Goal: Information Seeking & Learning: Understand process/instructions

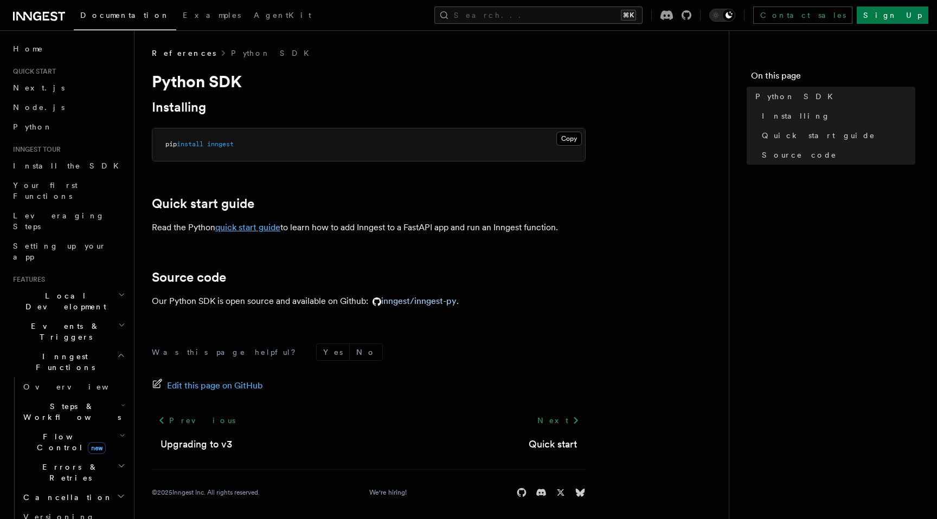
click at [270, 222] on link "quick start guide" at bounding box center [247, 227] width 65 height 10
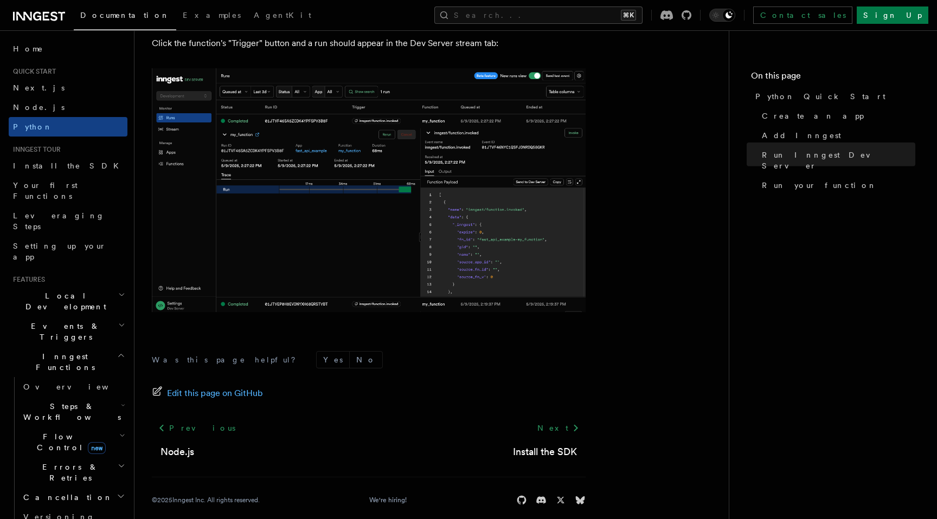
scroll to position [2223, 0]
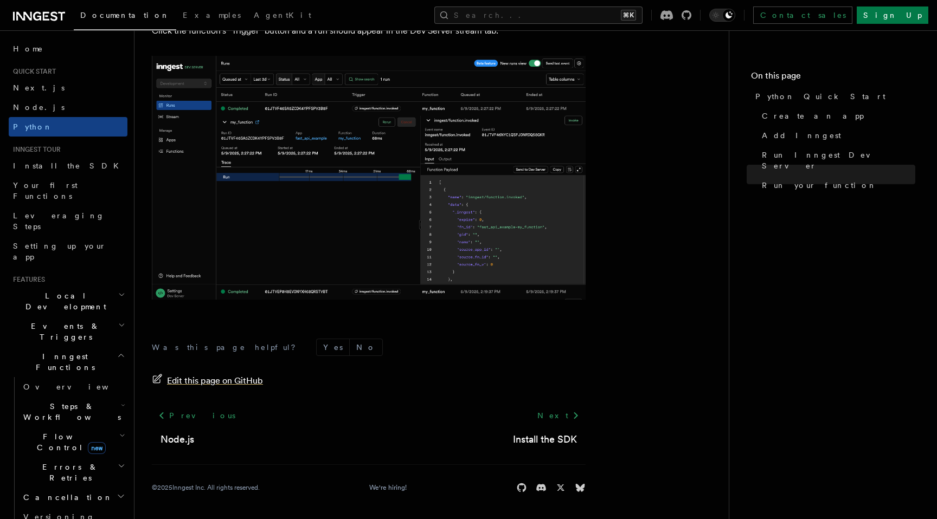
click at [249, 378] on span "Edit this page on GitHub" at bounding box center [215, 381] width 96 height 15
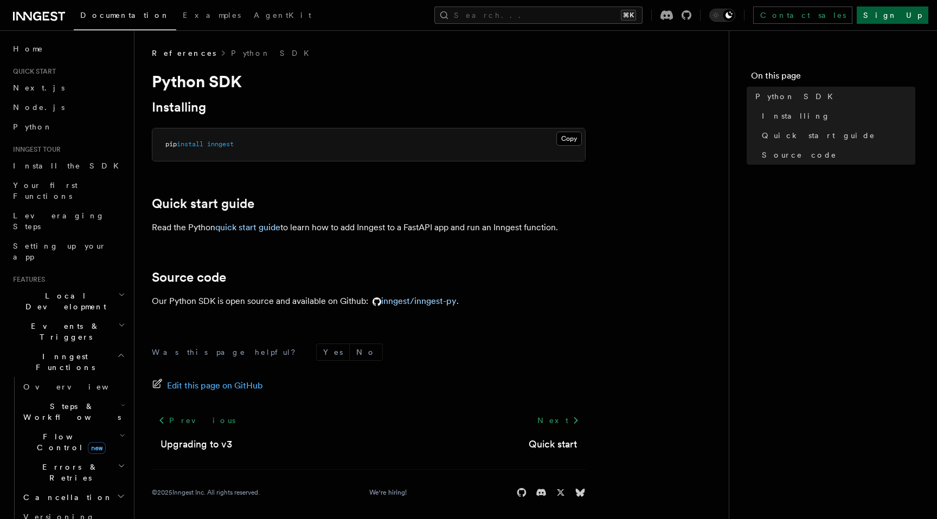
click at [917, 17] on link "Sign Up" at bounding box center [893, 15] width 72 height 17
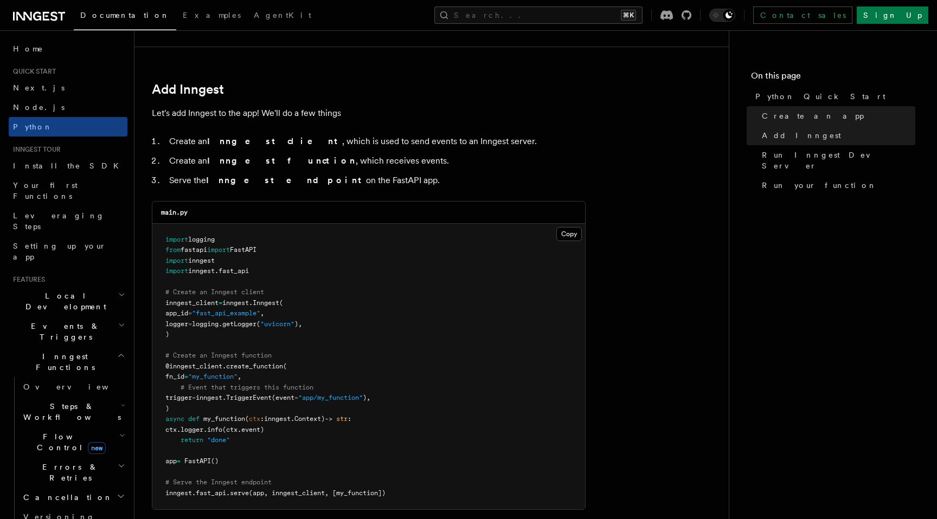
scroll to position [608, 0]
drag, startPoint x: 220, startPoint y: 235, endPoint x: 203, endPoint y: 57, distance: 178.6
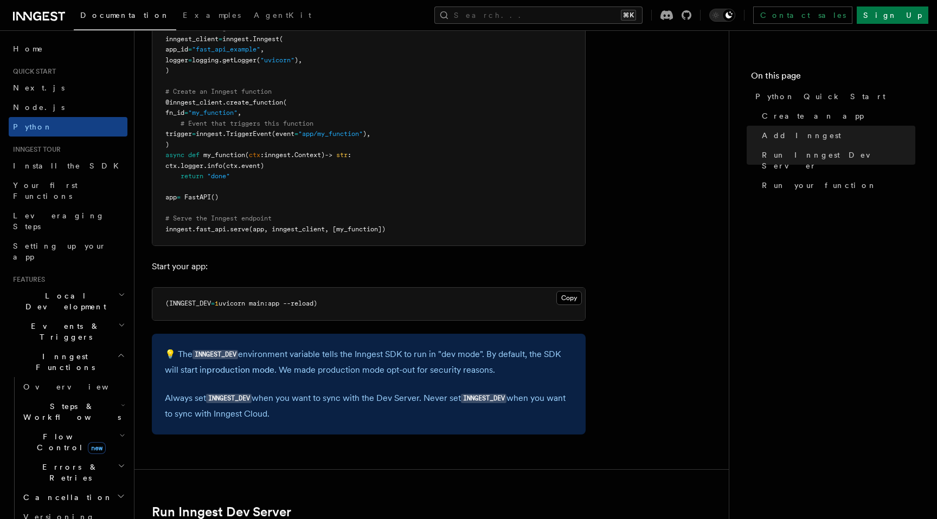
scroll to position [929, 0]
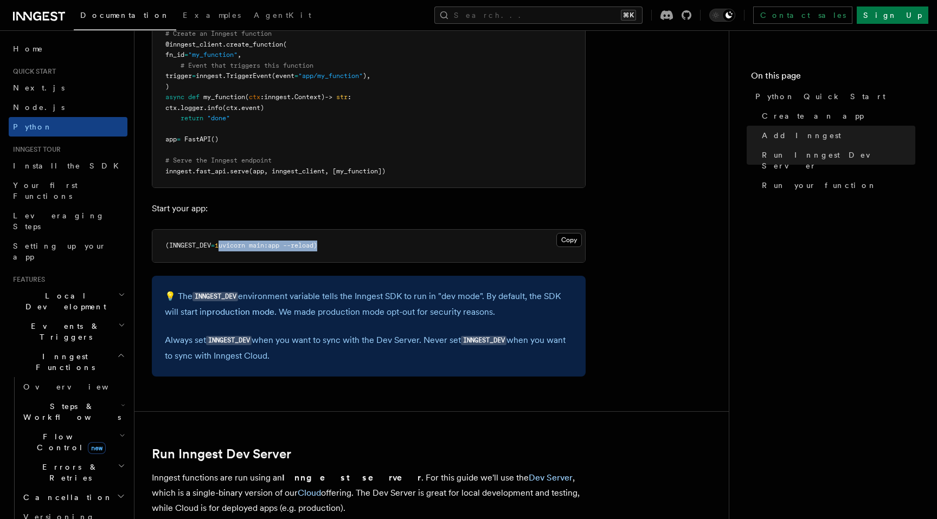
drag, startPoint x: 221, startPoint y: 243, endPoint x: 321, endPoint y: 248, distance: 99.9
click at [317, 248] on span "uvicorn main:app --reload)" at bounding box center [268, 246] width 99 height 8
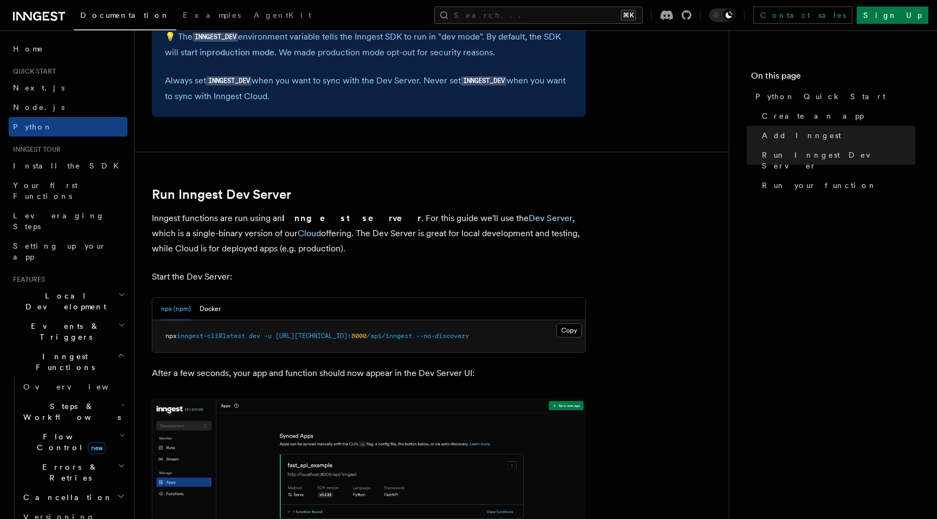
scroll to position [1197, 0]
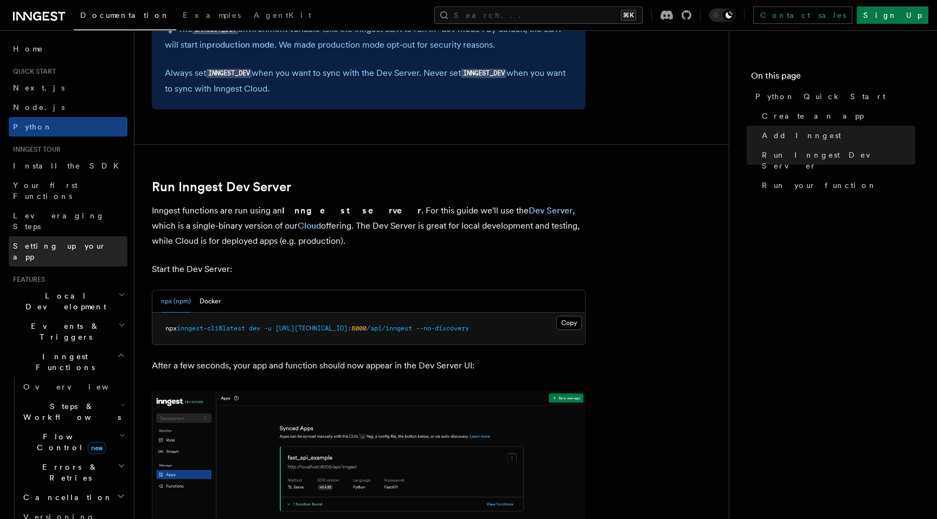
click at [78, 236] on link "Setting up your app" at bounding box center [68, 251] width 119 height 30
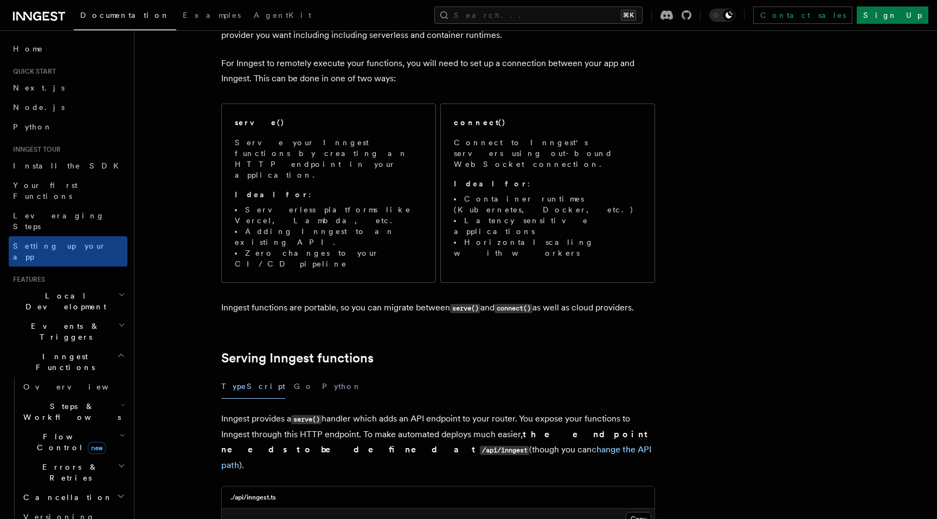
scroll to position [237, 0]
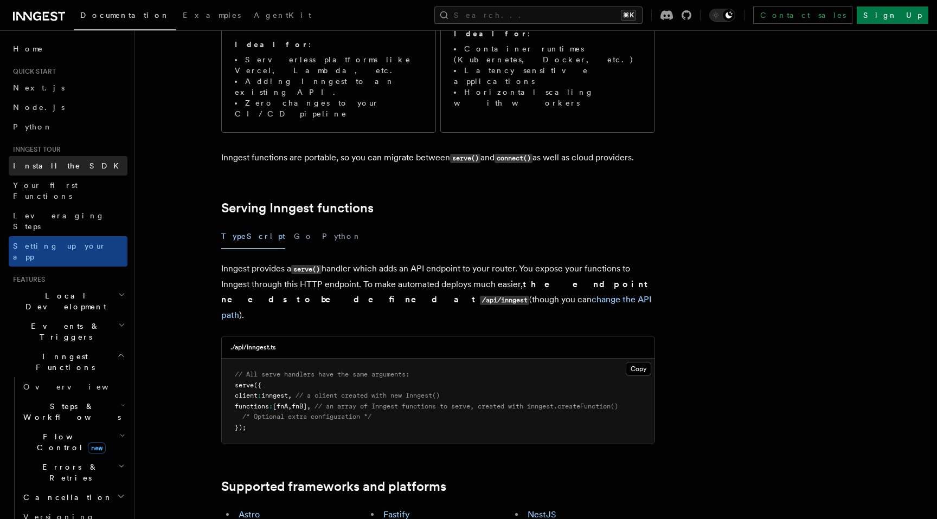
click at [56, 168] on span "Install the SDK" at bounding box center [69, 166] width 112 height 9
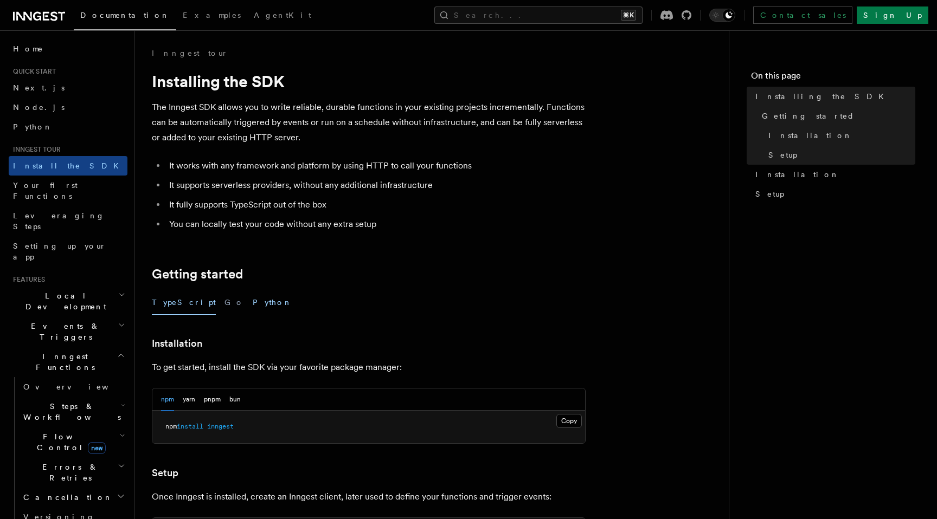
click at [253, 298] on button "Python" at bounding box center [273, 303] width 40 height 24
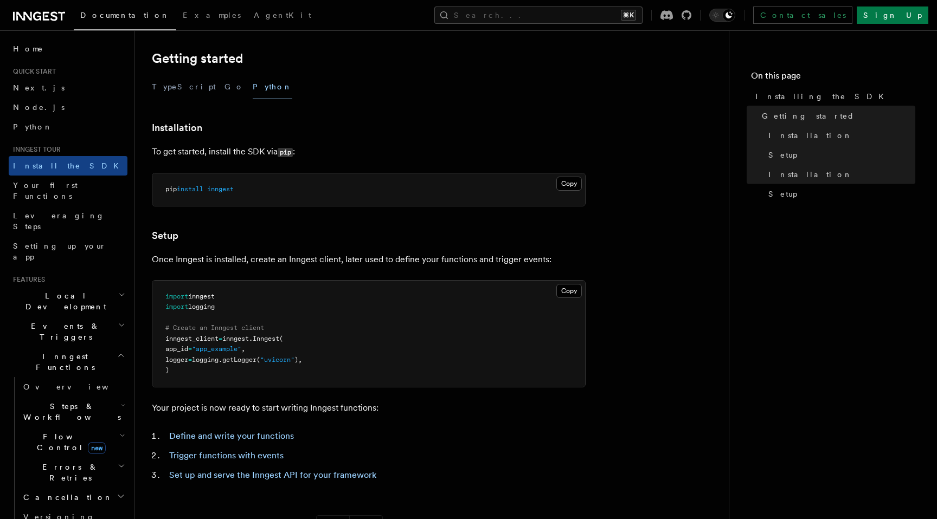
scroll to position [393, 0]
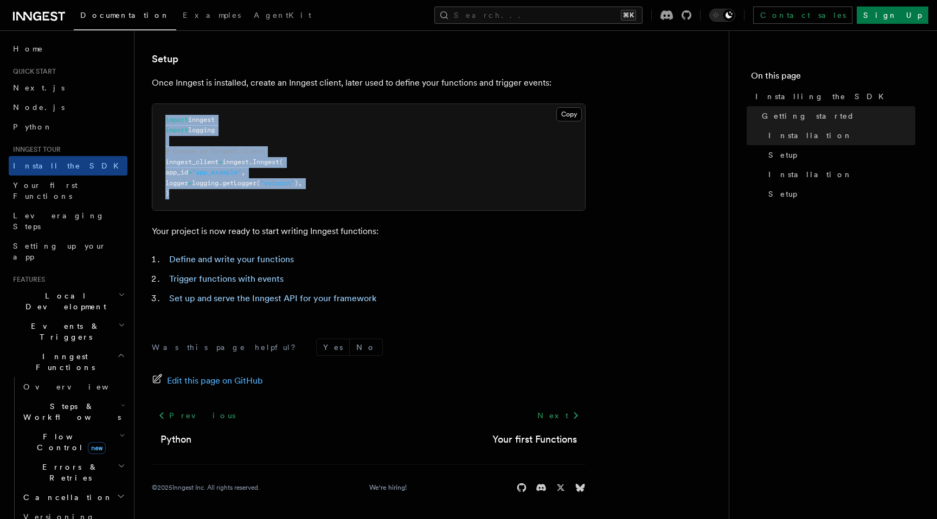
drag, startPoint x: 252, startPoint y: 195, endPoint x: 162, endPoint y: 108, distance: 125.8
click at [162, 108] on pre "import inngest import logging # Create an Inngest client inngest_client = innge…" at bounding box center [368, 157] width 433 height 106
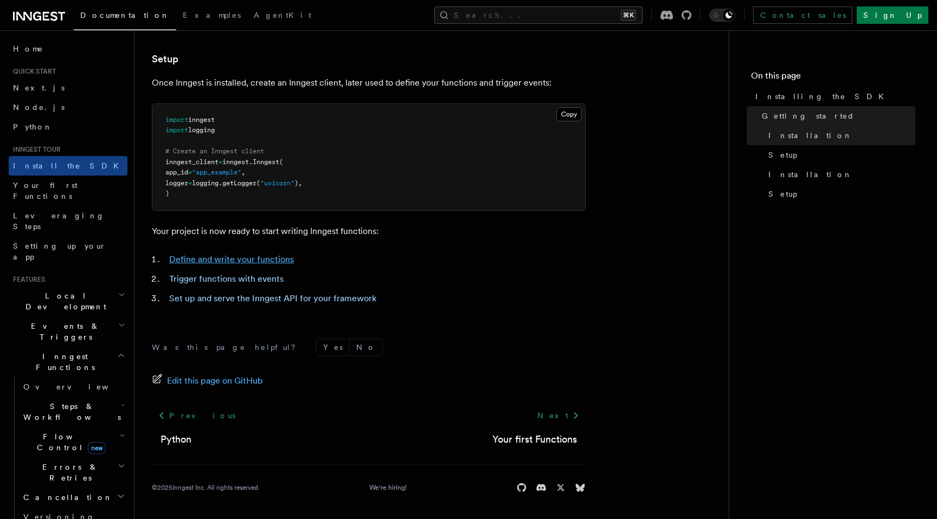
click at [196, 254] on link "Define and write your functions" at bounding box center [231, 259] width 125 height 10
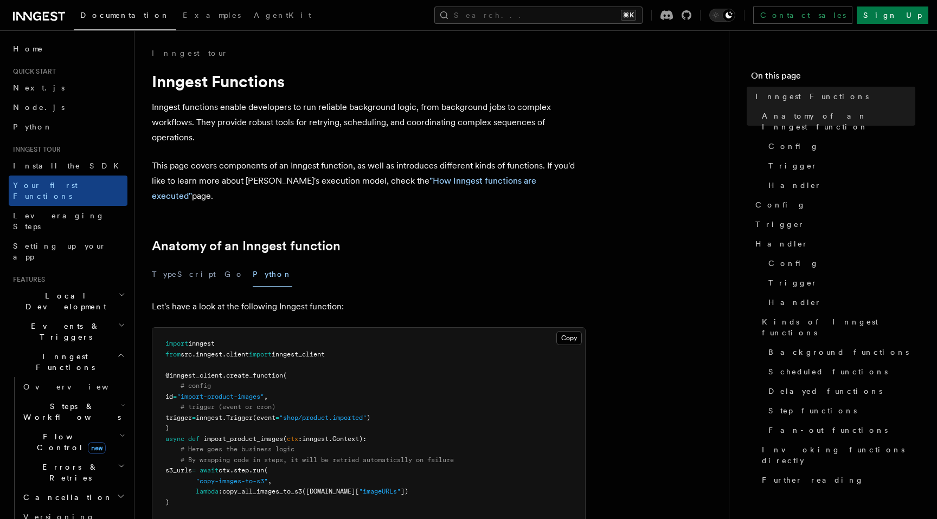
click at [290, 165] on p "This page covers components of an Inngest function, as well as introduces diffe…" at bounding box center [369, 181] width 434 height 46
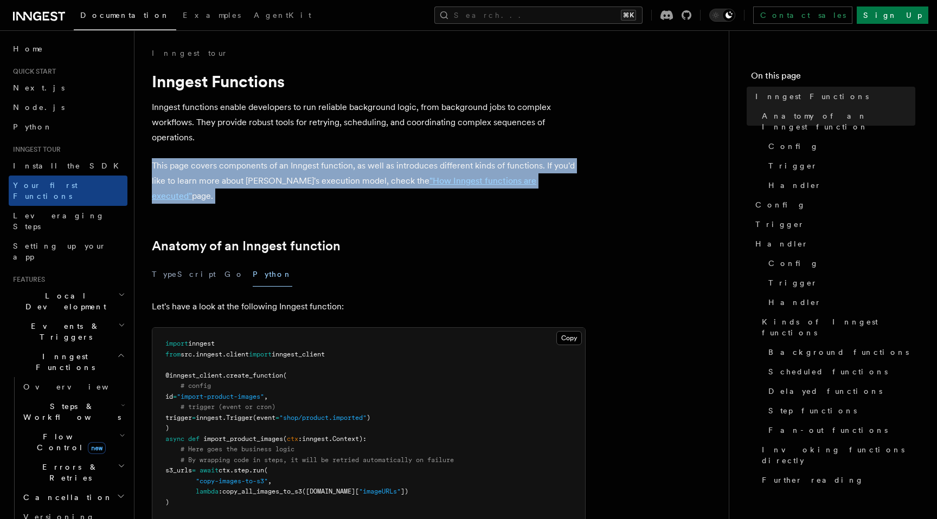
click at [290, 165] on p "This page covers components of an Inngest function, as well as introduces diffe…" at bounding box center [369, 181] width 434 height 46
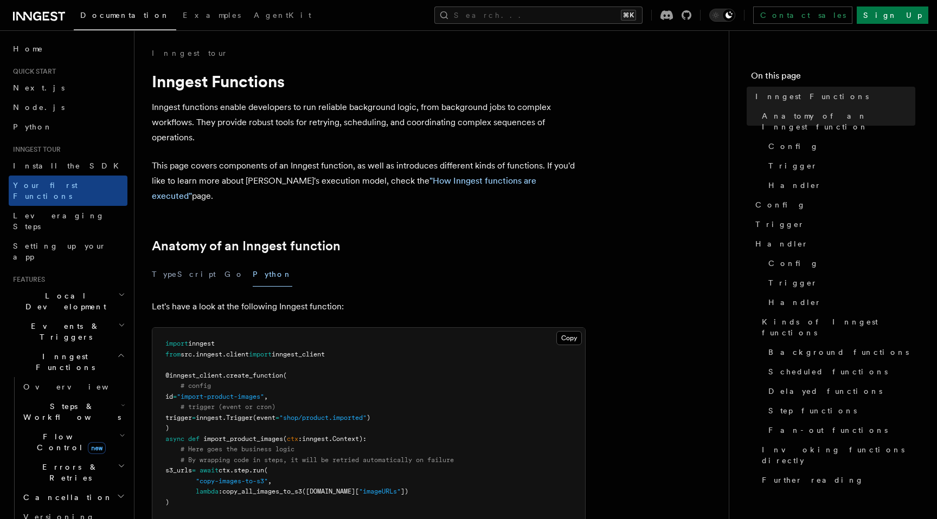
click at [305, 135] on p "Inngest functions enable developers to run reliable background logic, from back…" at bounding box center [369, 123] width 434 height 46
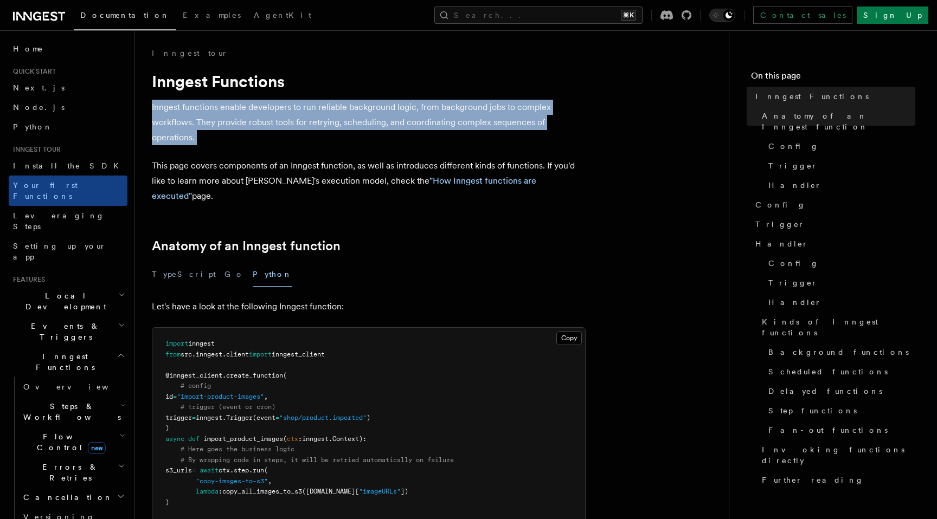
click at [305, 135] on p "Inngest functions enable developers to run reliable background logic, from back…" at bounding box center [369, 123] width 434 height 46
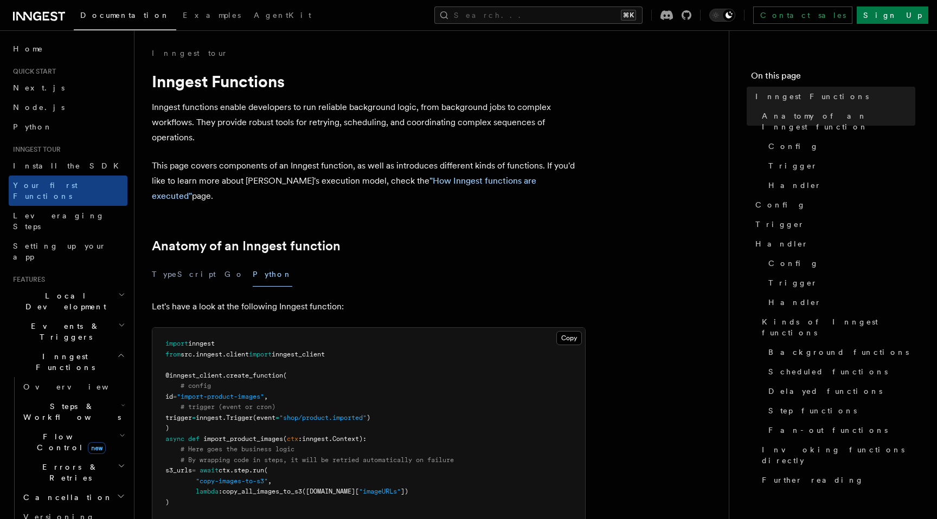
click at [291, 183] on p "This page covers components of an Inngest function, as well as introduces diffe…" at bounding box center [369, 181] width 434 height 46
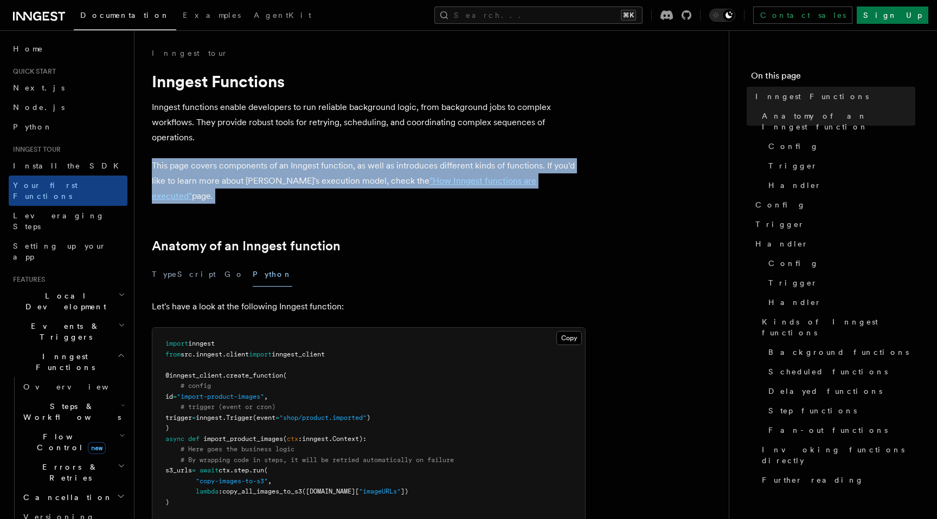
click at [291, 183] on p "This page covers components of an Inngest function, as well as introduces diffe…" at bounding box center [369, 181] width 434 height 46
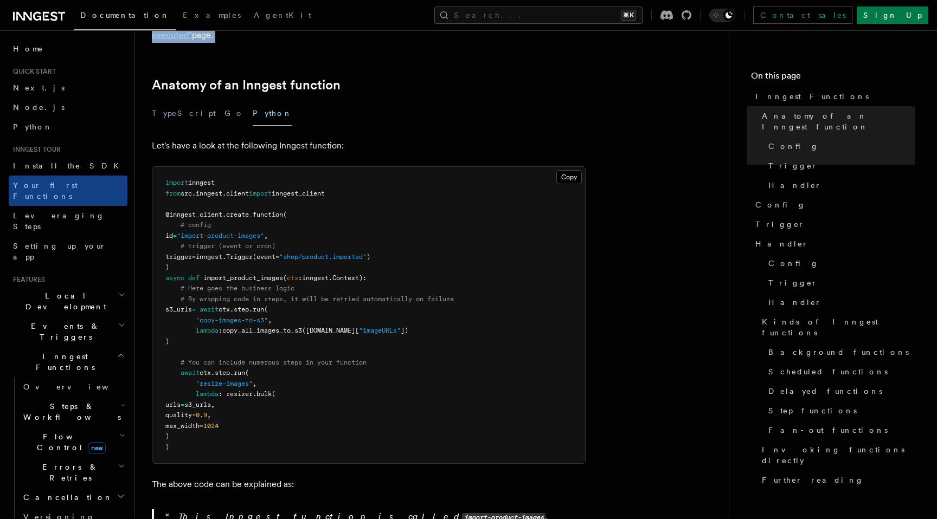
scroll to position [147, 0]
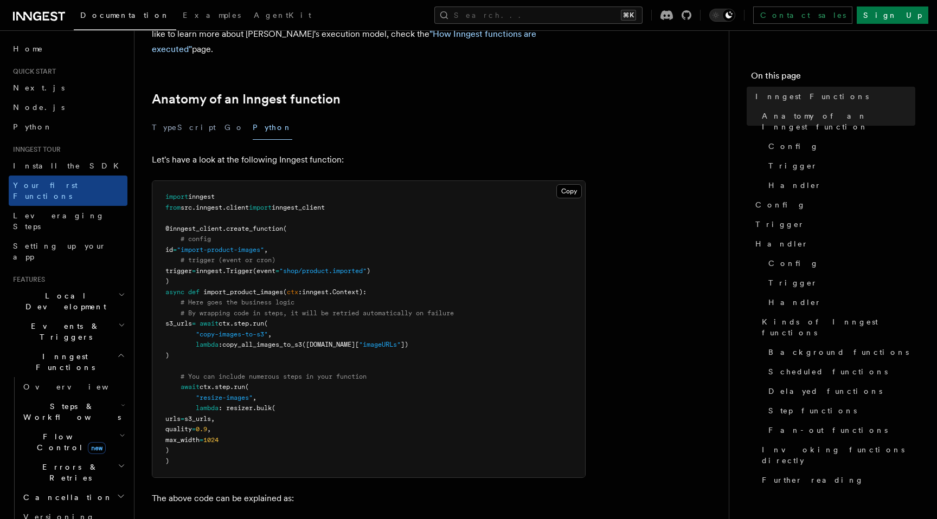
click at [271, 204] on span "import" at bounding box center [260, 208] width 23 height 8
click at [268, 200] on pre "import inngest from src . inngest . client import inngest_client @inngest_clien…" at bounding box center [368, 329] width 433 height 297
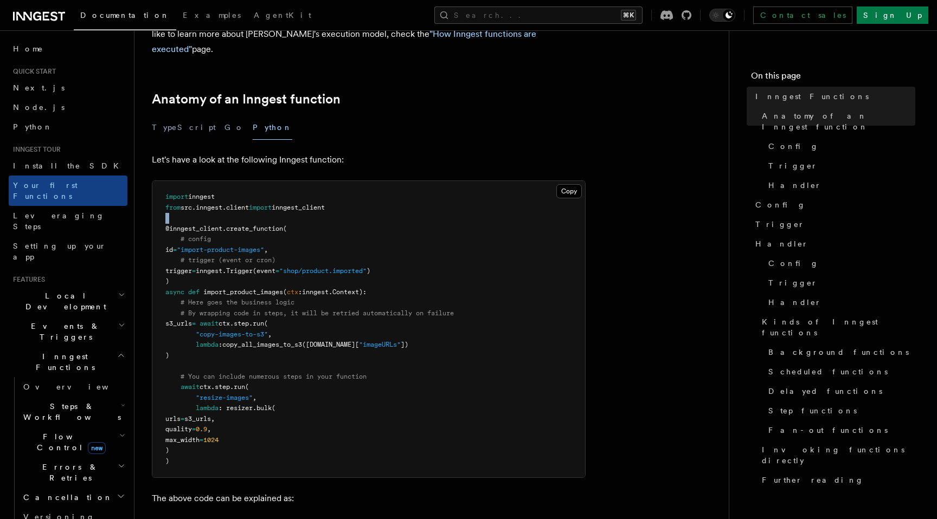
click at [268, 200] on pre "import inngest from src . inngest . client import inngest_client @inngest_clien…" at bounding box center [368, 329] width 433 height 297
click at [267, 205] on pre "import inngest from src . inngest . client import inngest_client @inngest_clien…" at bounding box center [368, 329] width 433 height 297
click at [247, 267] on span "Trigger" at bounding box center [239, 271] width 27 height 8
click at [240, 288] on span "import_product_images" at bounding box center [243, 292] width 80 height 8
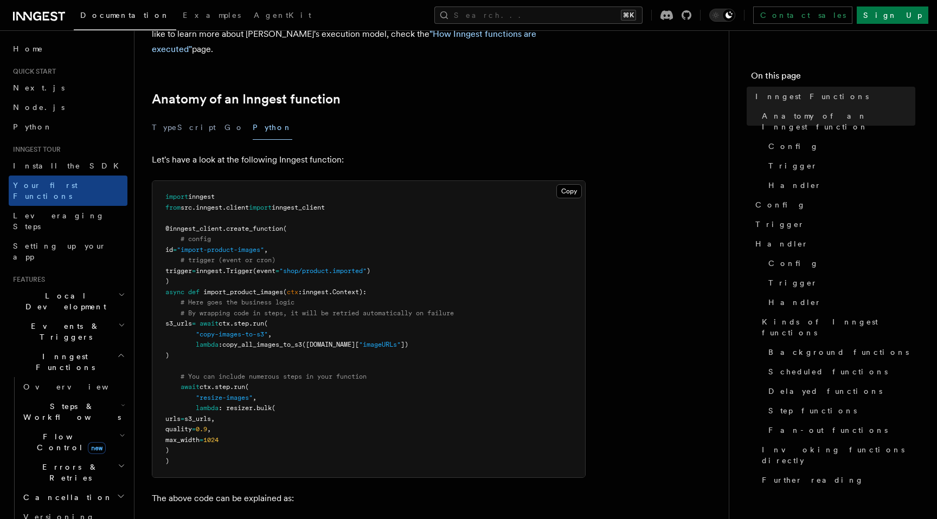
click at [219, 320] on span "await" at bounding box center [209, 324] width 19 height 8
drag, startPoint x: 180, startPoint y: 284, endPoint x: 423, endPoint y: 342, distance: 250.3
click at [423, 342] on pre "import inngest from src . inngest . client import inngest_client @inngest_clien…" at bounding box center [368, 329] width 433 height 297
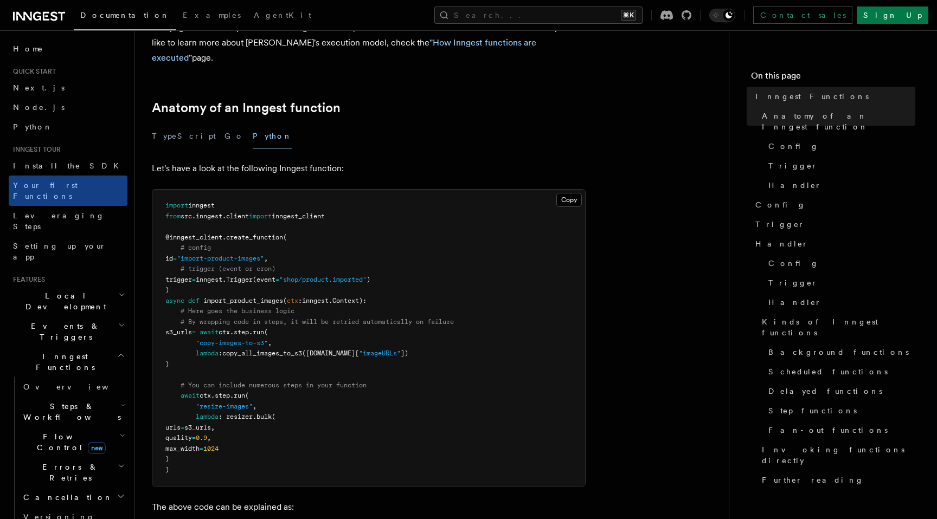
scroll to position [123, 0]
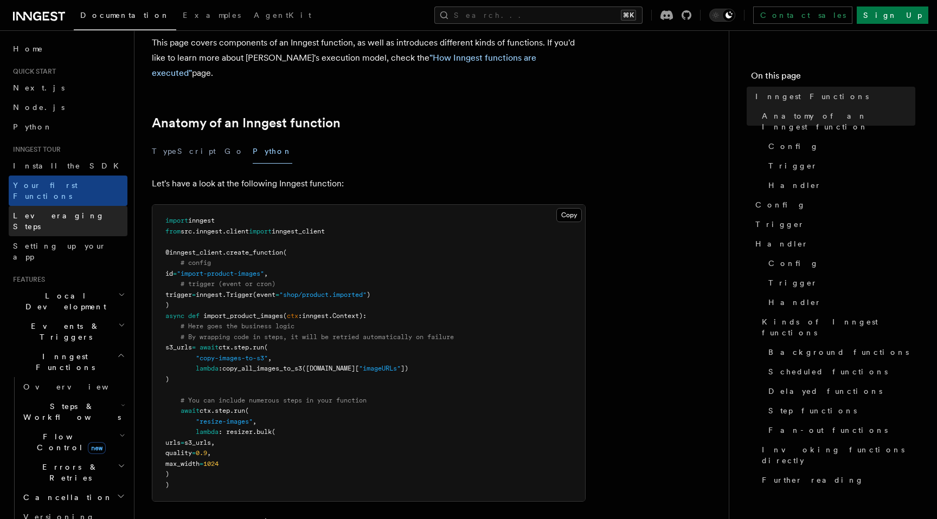
click at [81, 206] on link "Leveraging Steps" at bounding box center [68, 221] width 119 height 30
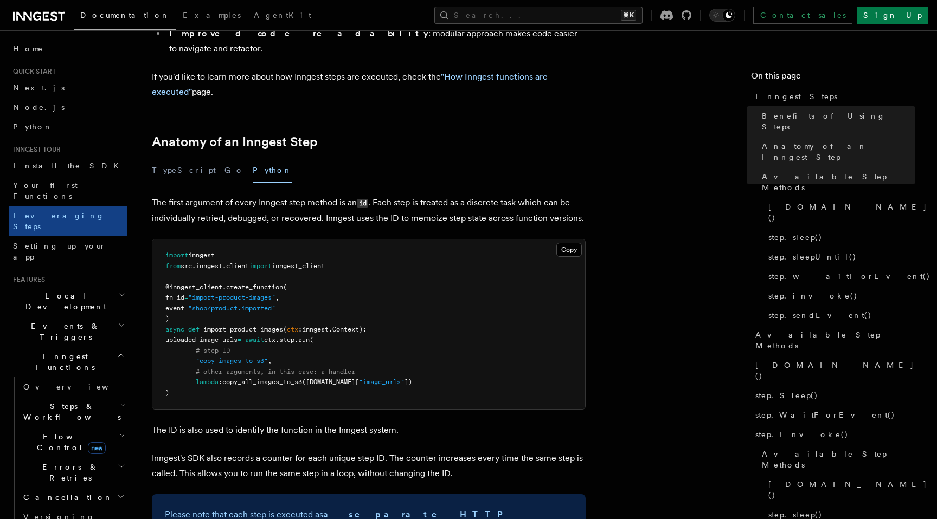
scroll to position [372, 0]
click at [302, 196] on p "The first argument of every Inngest step method is an id . Each step is treated…" at bounding box center [369, 211] width 434 height 31
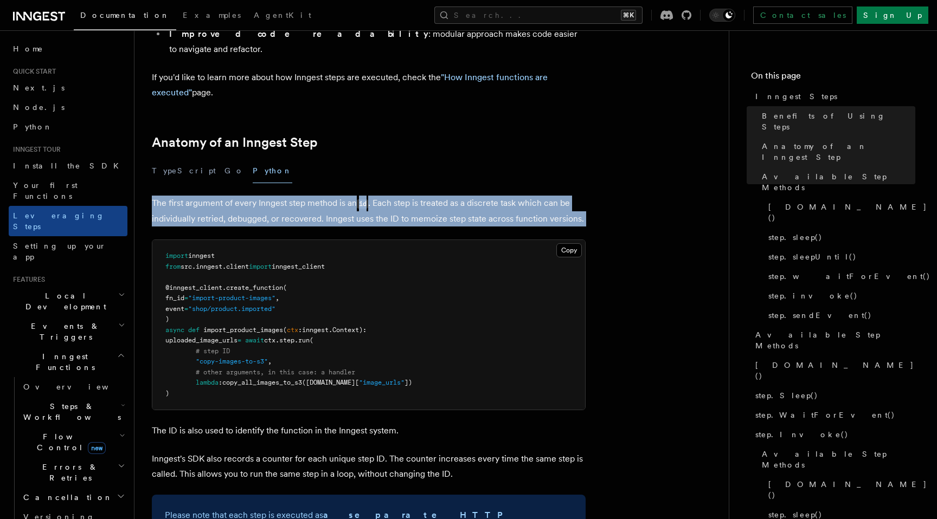
click at [302, 196] on p "The first argument of every Inngest step method is an id . Each step is treated…" at bounding box center [369, 211] width 434 height 31
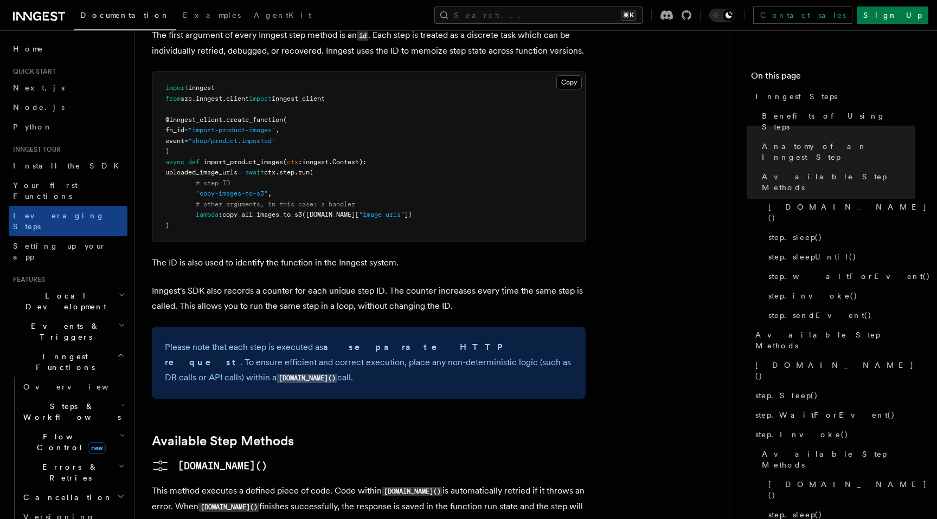
scroll to position [656, 0]
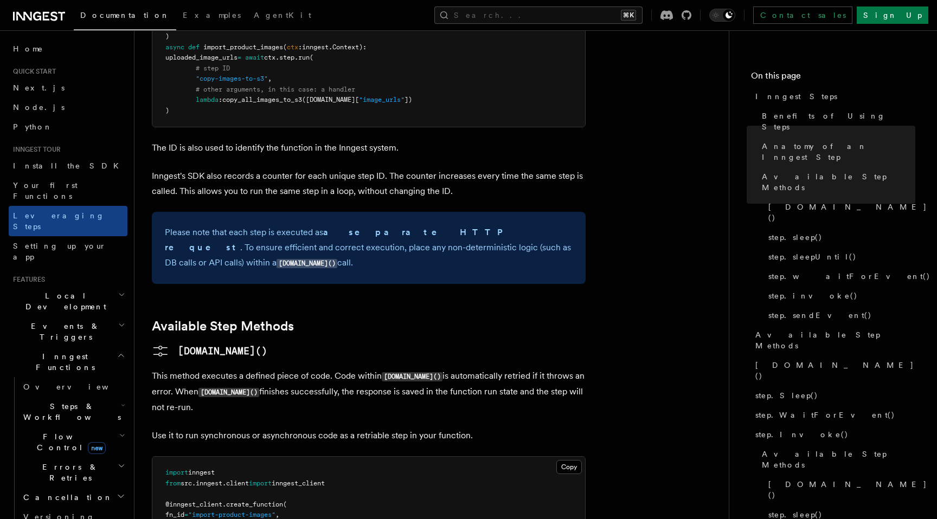
click at [311, 169] on p "Inngest's SDK also records a counter for each unique step ID. The counter incre…" at bounding box center [369, 184] width 434 height 30
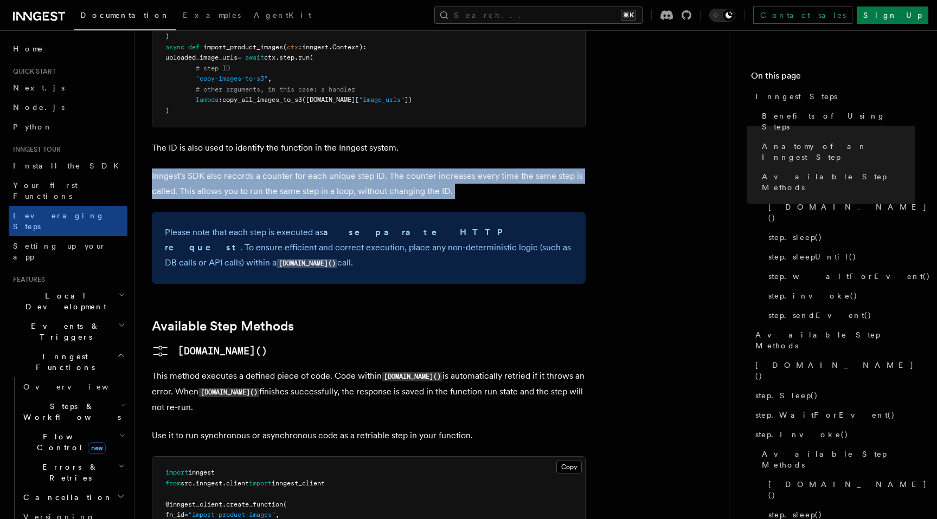
click at [311, 169] on p "Inngest's SDK also records a counter for each unique step ID. The counter incre…" at bounding box center [369, 184] width 434 height 30
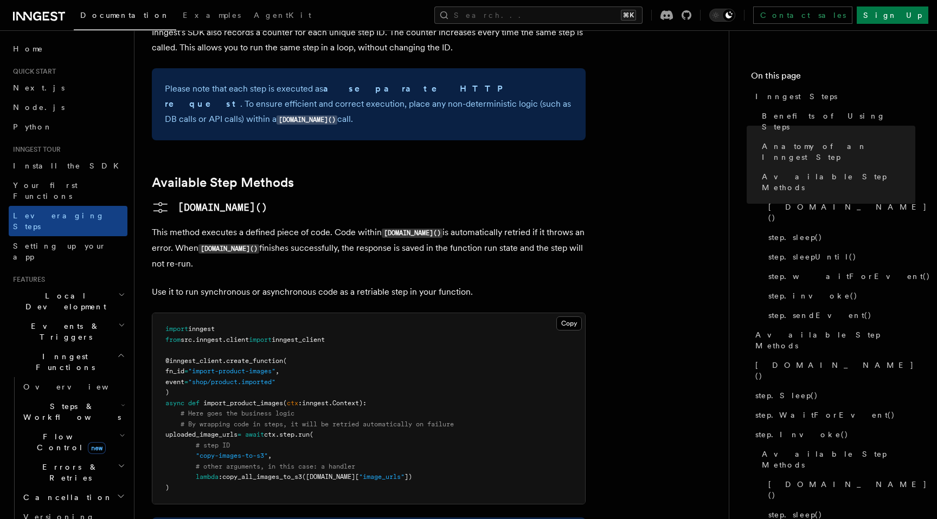
scroll to position [806, 0]
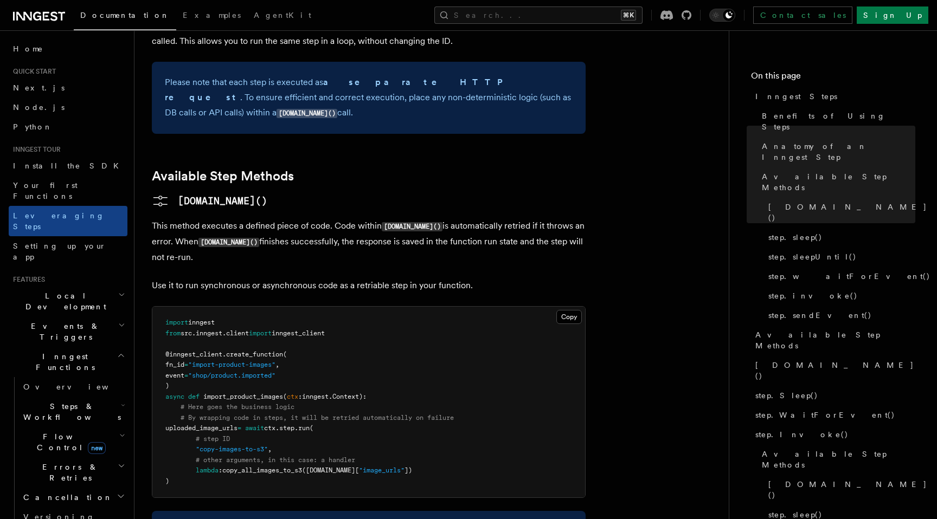
click at [304, 219] on p "This method executes a defined piece of code. Code within step.run() is automat…" at bounding box center [369, 242] width 434 height 47
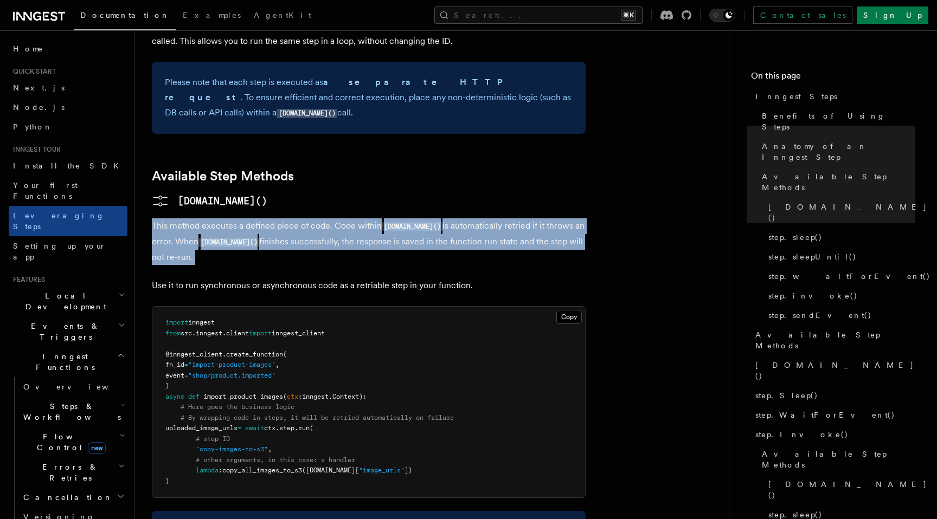
click at [314, 219] on p "This method executes a defined piece of code. Code within step.run() is automat…" at bounding box center [369, 242] width 434 height 47
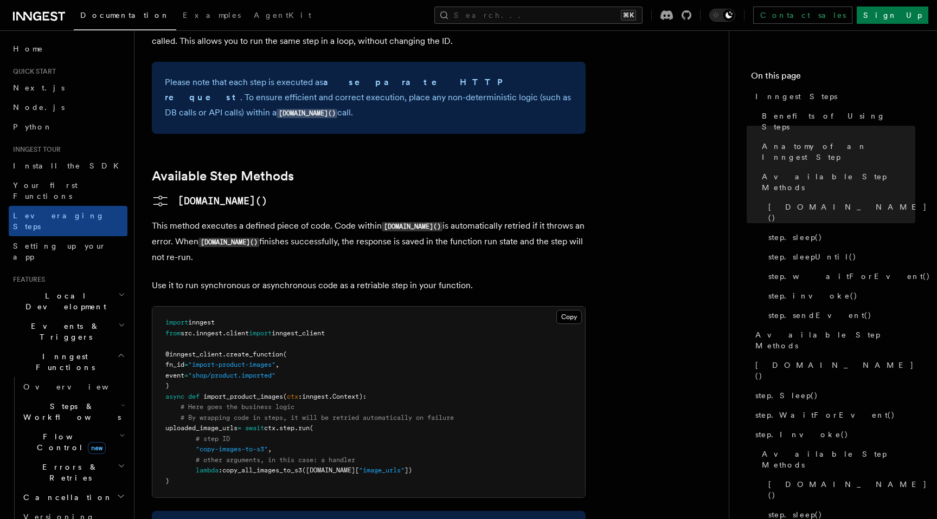
click at [312, 219] on p "This method executes a defined piece of code. Code within step.run() is automat…" at bounding box center [369, 242] width 434 height 47
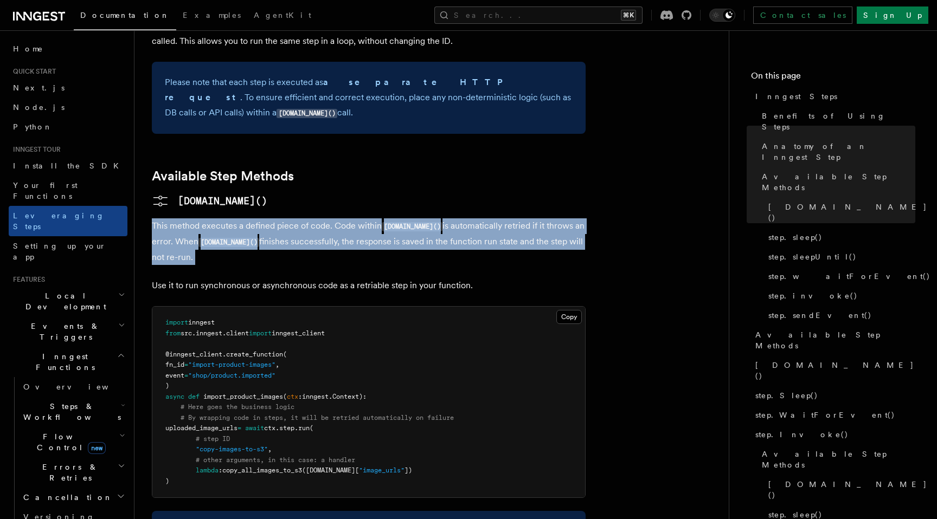
click at [312, 219] on p "This method executes a defined piece of code. Code within step.run() is automat…" at bounding box center [369, 242] width 434 height 47
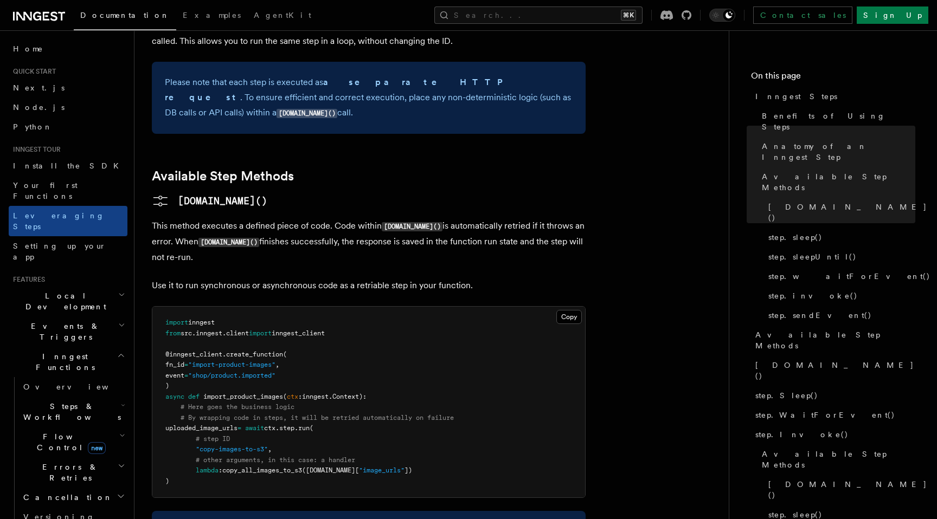
click at [306, 278] on p "Use it to run synchronous or asynchronous code as a retriable step in your func…" at bounding box center [369, 285] width 434 height 15
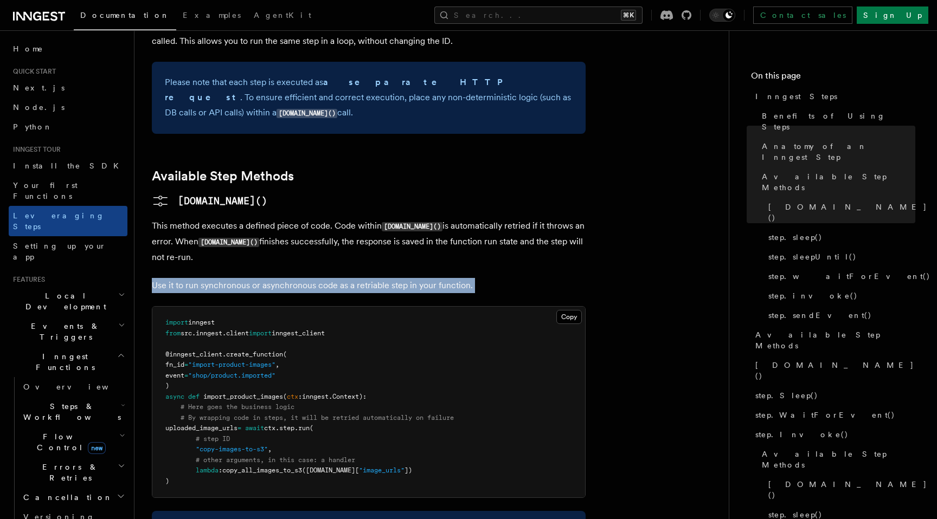
click at [306, 278] on p "Use it to run synchronous or asynchronous code as a retriable step in your func…" at bounding box center [369, 285] width 434 height 15
click at [318, 219] on p "This method executes a defined piece of code. Code within step.run() is automat…" at bounding box center [369, 242] width 434 height 47
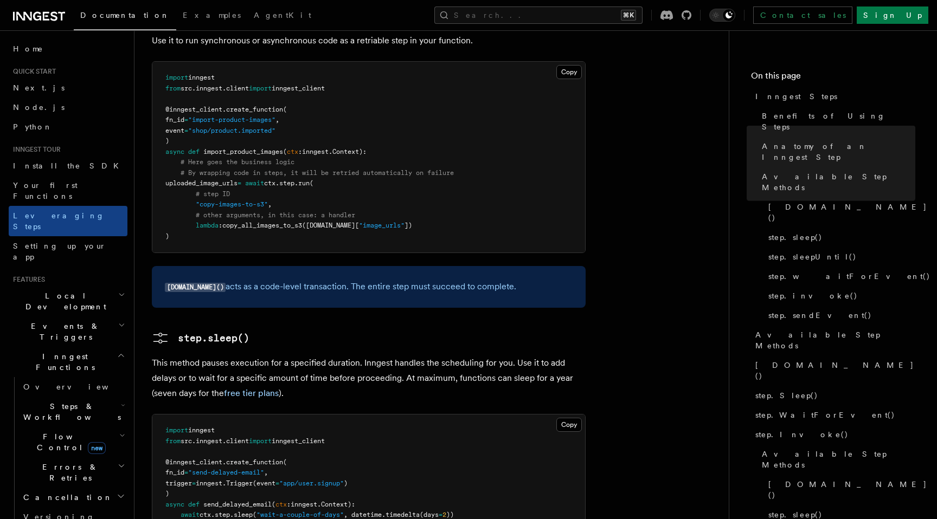
scroll to position [1064, 0]
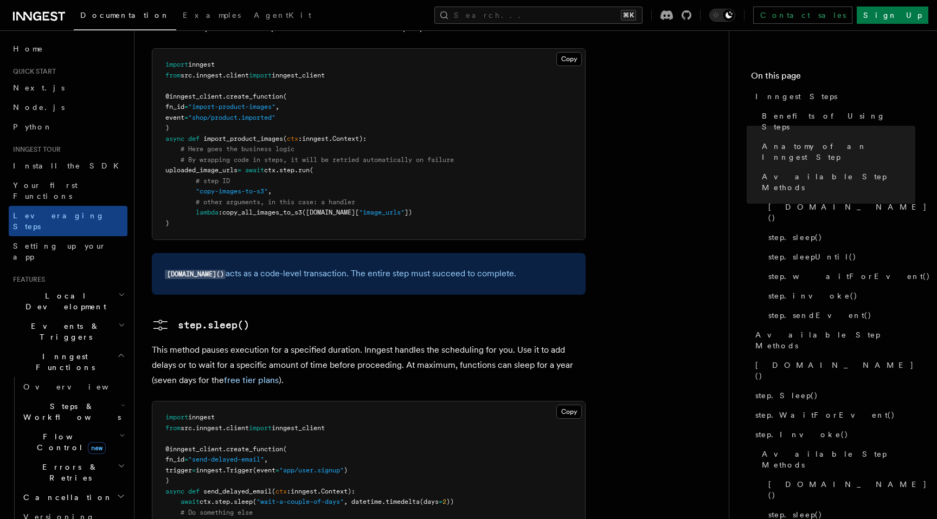
click at [289, 343] on p "This method pauses execution for a specified duration. Inngest handles the sche…" at bounding box center [369, 366] width 434 height 46
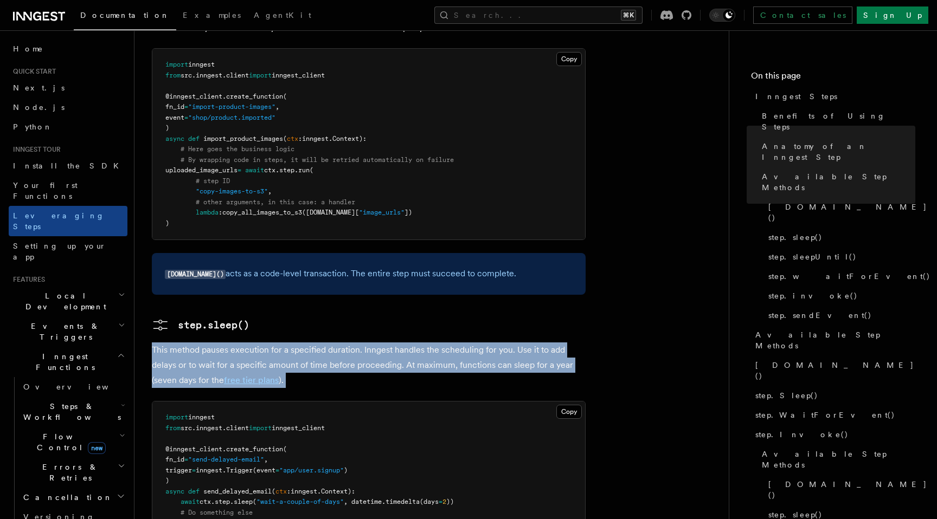
click at [291, 343] on p "This method pauses execution for a specified duration. Inngest handles the sche…" at bounding box center [369, 366] width 434 height 46
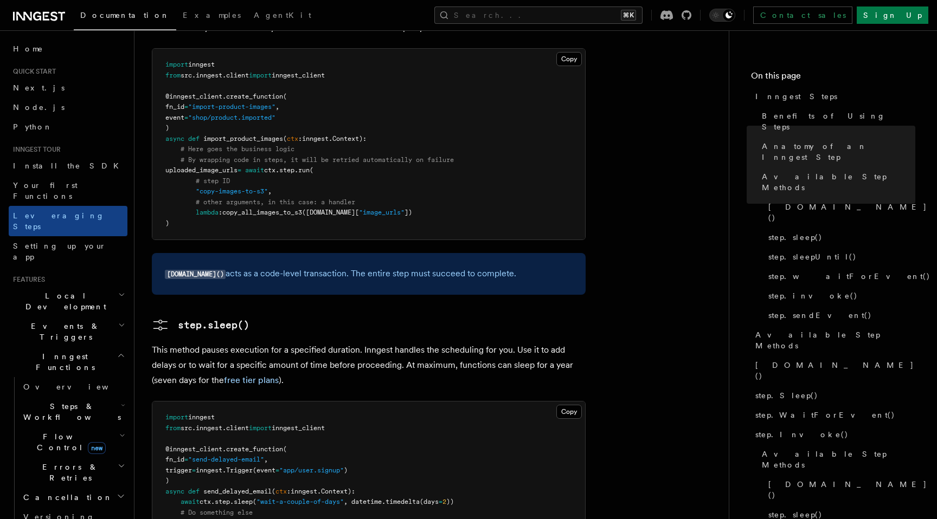
click at [291, 343] on p "This method pauses execution for a specified duration. Inngest handles the sche…" at bounding box center [369, 366] width 434 height 46
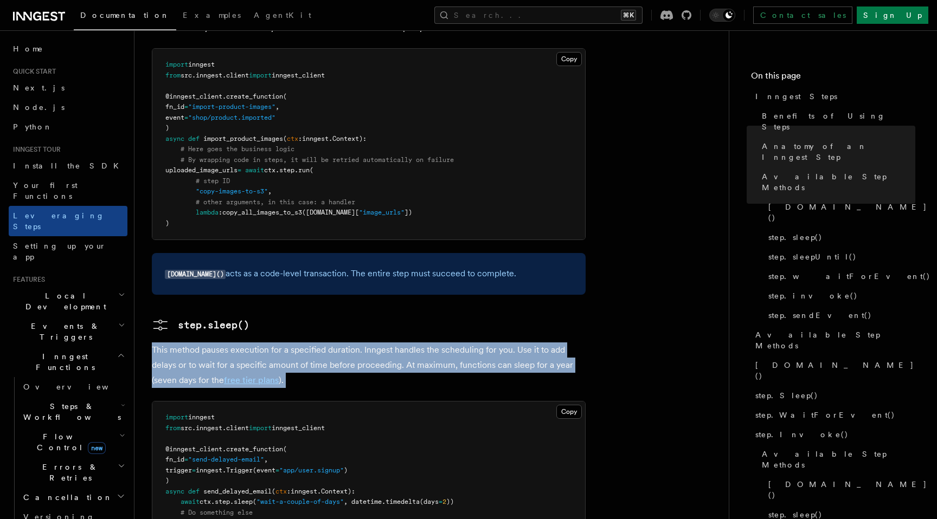
click at [291, 343] on p "This method pauses execution for a specified duration. Inngest handles the sche…" at bounding box center [369, 366] width 434 height 46
click at [296, 317] on h3 "step.sleep()" at bounding box center [369, 325] width 434 height 17
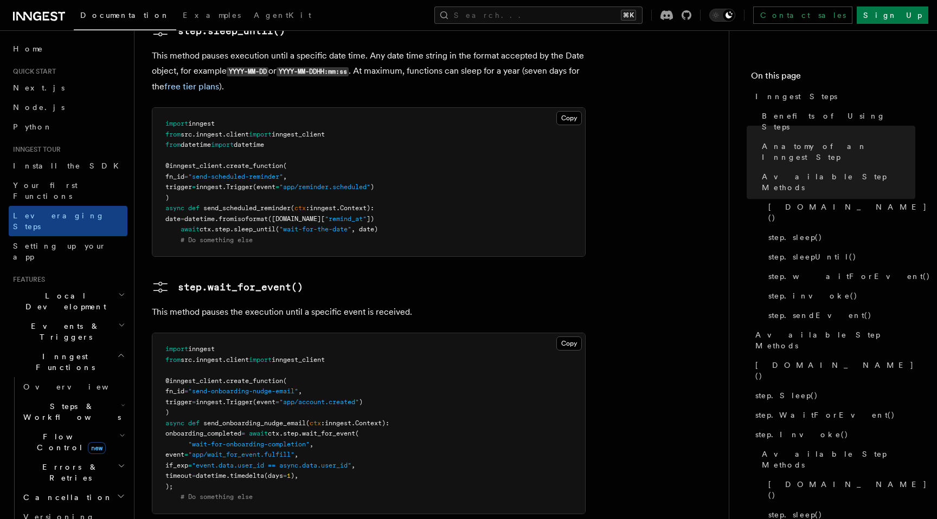
scroll to position [1611, 0]
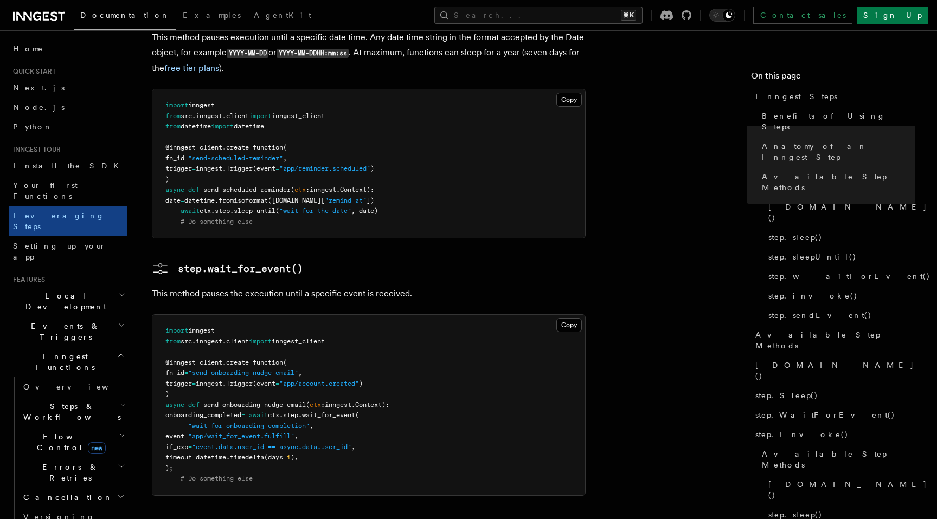
click at [318, 286] on p "This method pauses the execution until a specific event is received." at bounding box center [369, 293] width 434 height 15
click at [336, 260] on h3 "step.wait_for_event()" at bounding box center [369, 268] width 434 height 17
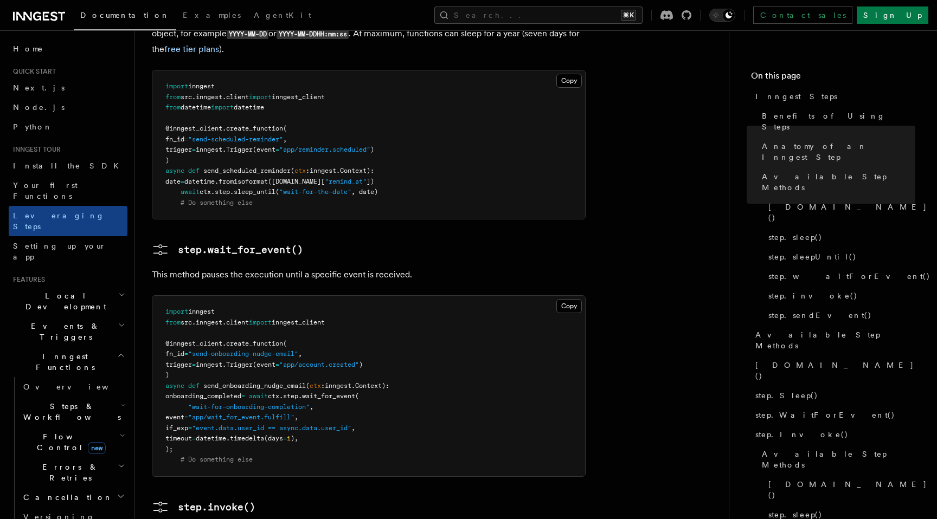
scroll to position [1636, 0]
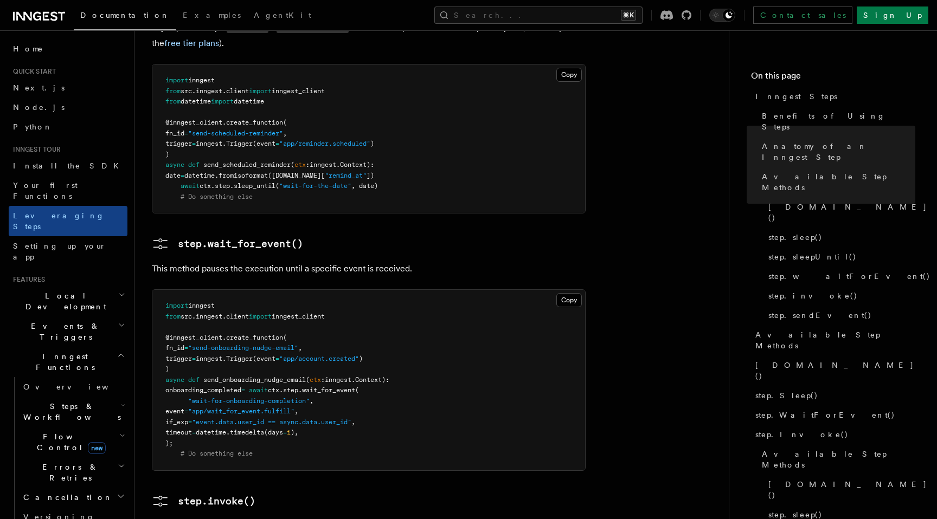
click at [336, 261] on p "This method pauses the execution until a specific event is received." at bounding box center [369, 268] width 434 height 15
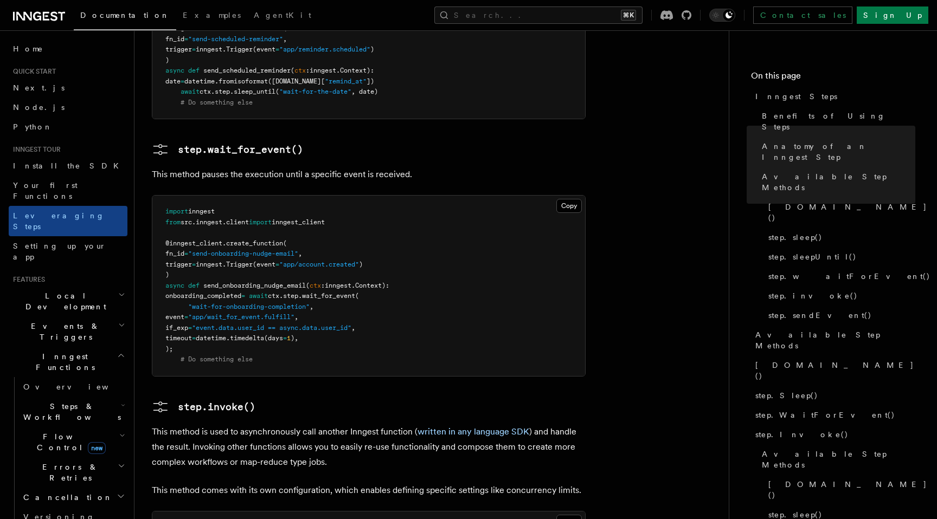
scroll to position [1750, 0]
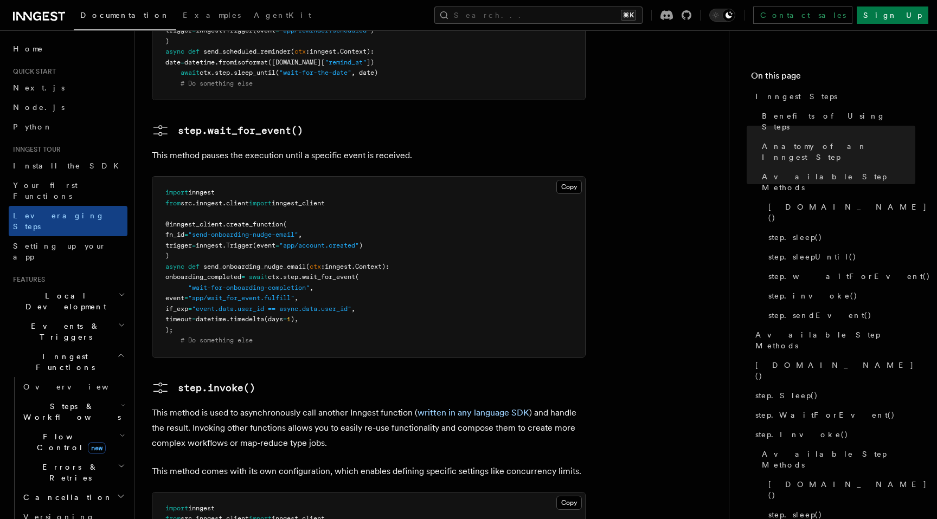
click at [241, 273] on span "onboarding_completed" at bounding box center [203, 277] width 76 height 8
click at [261, 198] on pre "import inngest from src . inngest . client import inngest_client @inngest_clien…" at bounding box center [368, 267] width 433 height 181
click at [264, 263] on span "send_onboarding_nudge_email" at bounding box center [254, 267] width 102 height 8
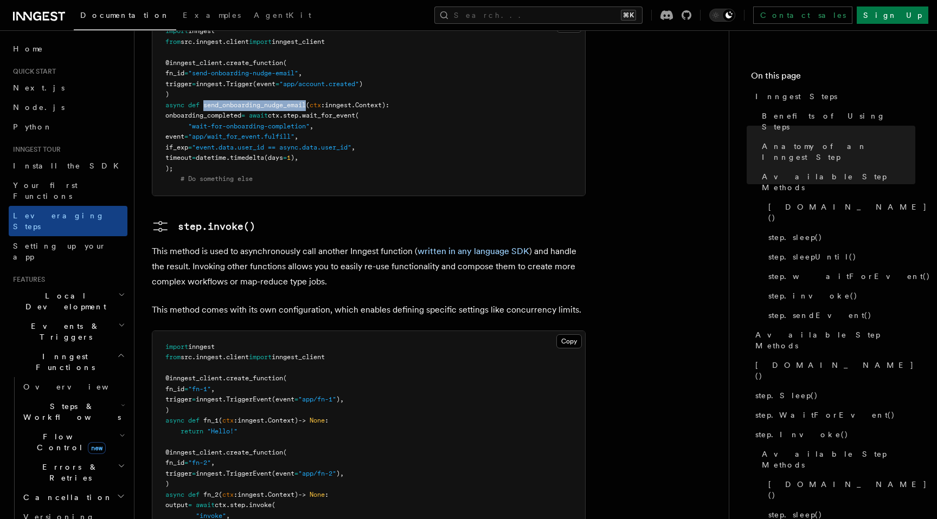
scroll to position [1911, 0]
click at [271, 245] on p "This method is used to asynchronously call another Inngest function ( written i…" at bounding box center [369, 268] width 434 height 46
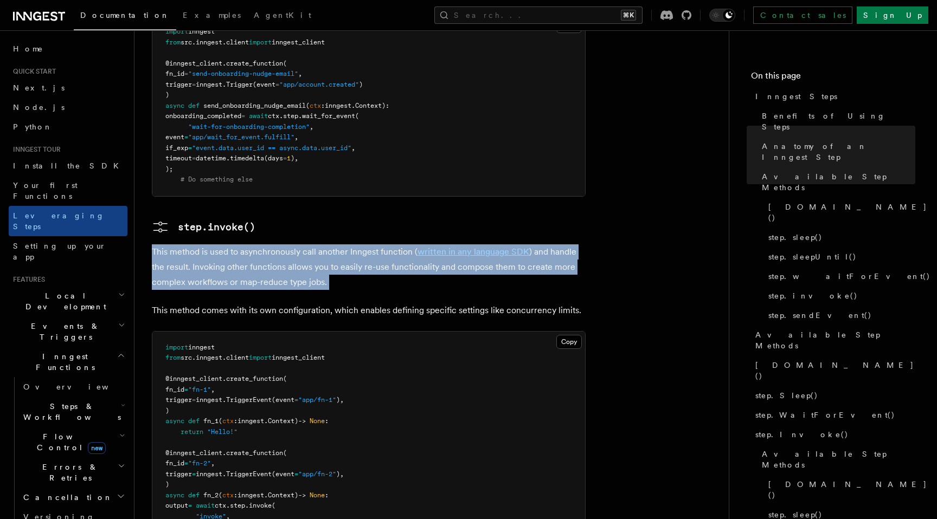
click at [271, 245] on p "This method is used to asynchronously call another Inngest function ( written i…" at bounding box center [369, 268] width 434 height 46
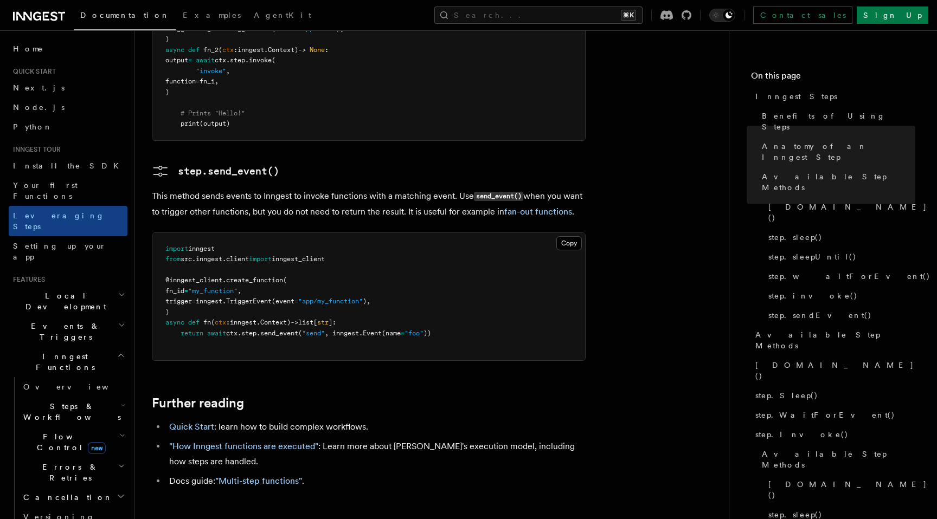
scroll to position [2359, 0]
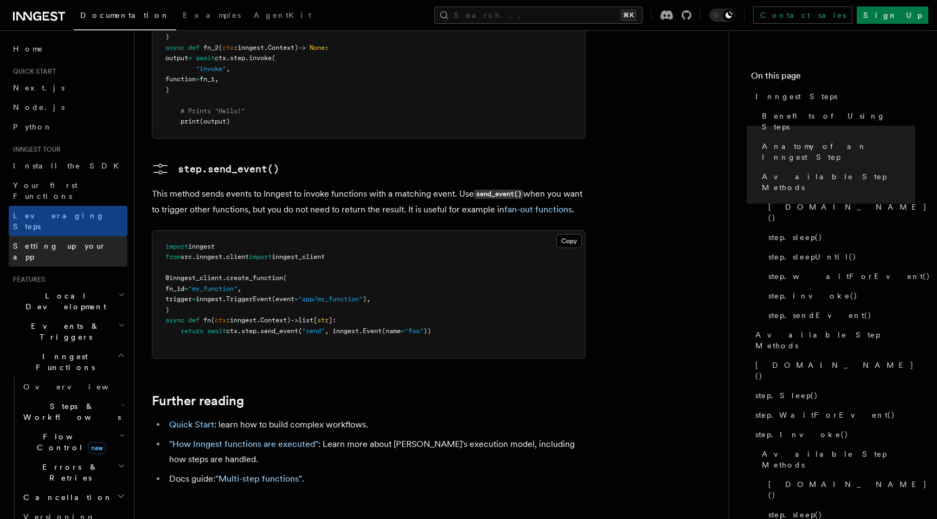
click at [67, 242] on span "Setting up your app" at bounding box center [59, 252] width 93 height 20
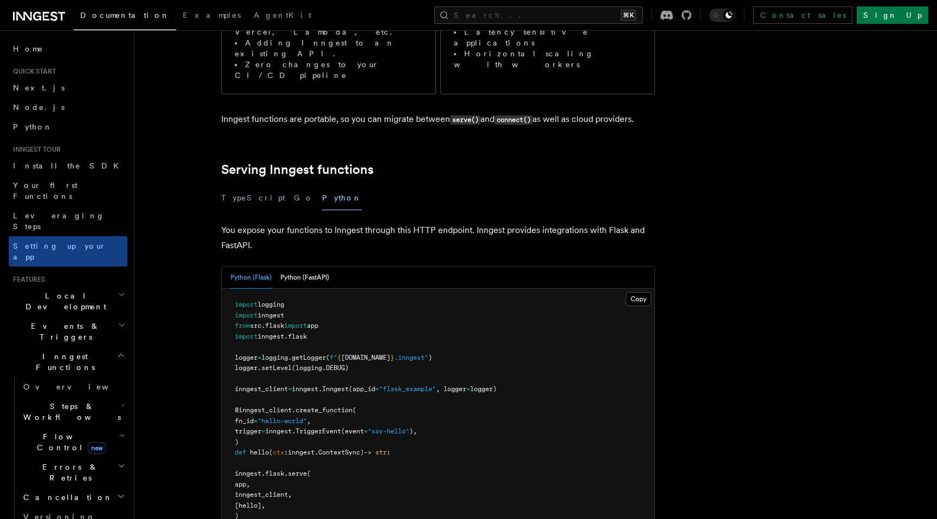
scroll to position [303, 0]
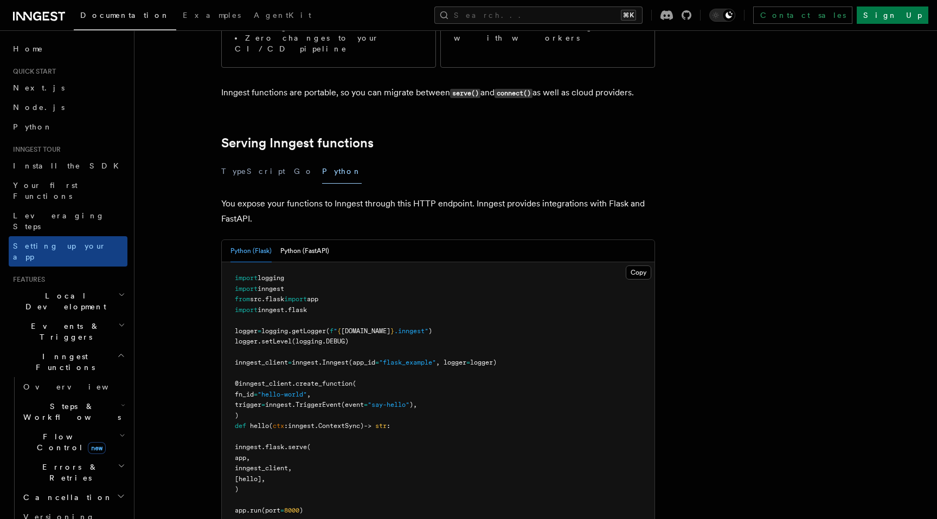
click at [236, 196] on p "You expose your functions to Inngest through this HTTP endpoint. Inngest provid…" at bounding box center [438, 211] width 434 height 30
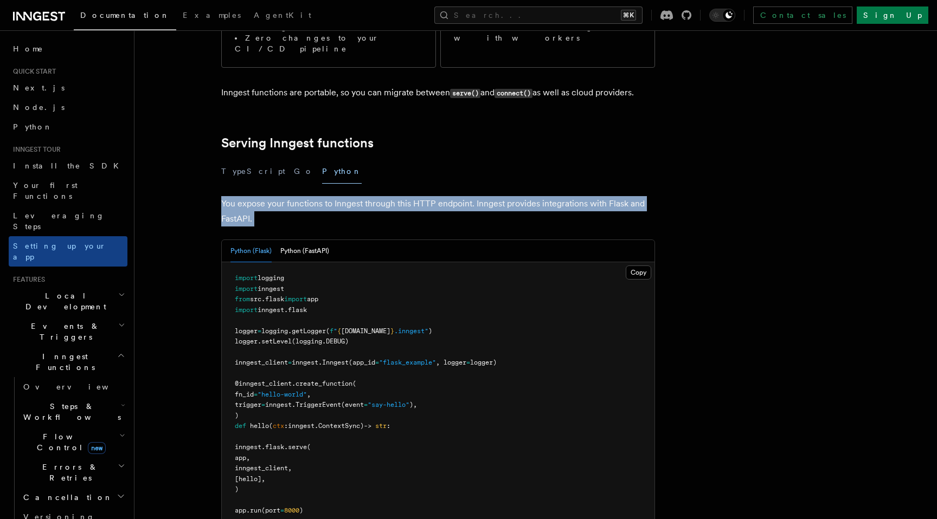
click at [236, 196] on p "You expose your functions to Inngest through this HTTP endpoint. Inngest provid…" at bounding box center [438, 211] width 434 height 30
click at [312, 240] on button "Python (FastAPI)" at bounding box center [304, 251] width 49 height 22
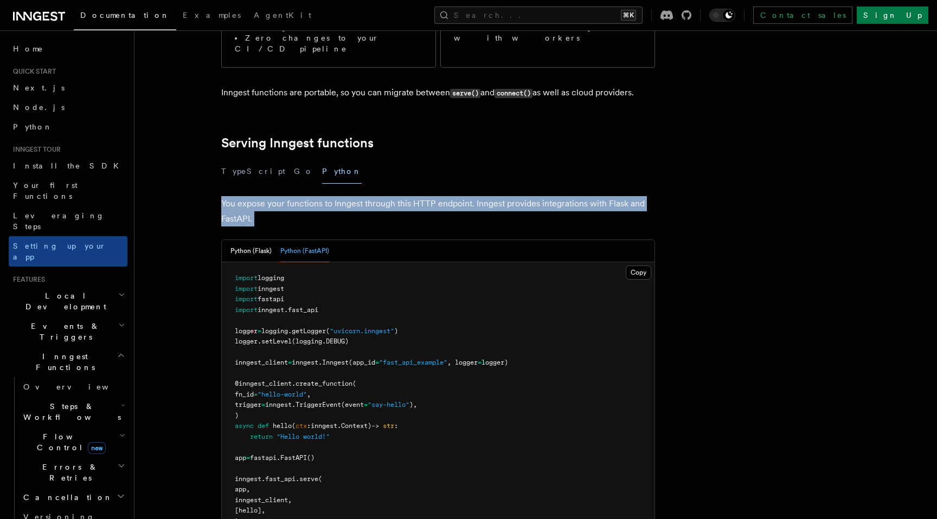
click at [296, 196] on p "You expose your functions to Inngest through this HTTP endpoint. Inngest provid…" at bounding box center [438, 211] width 434 height 30
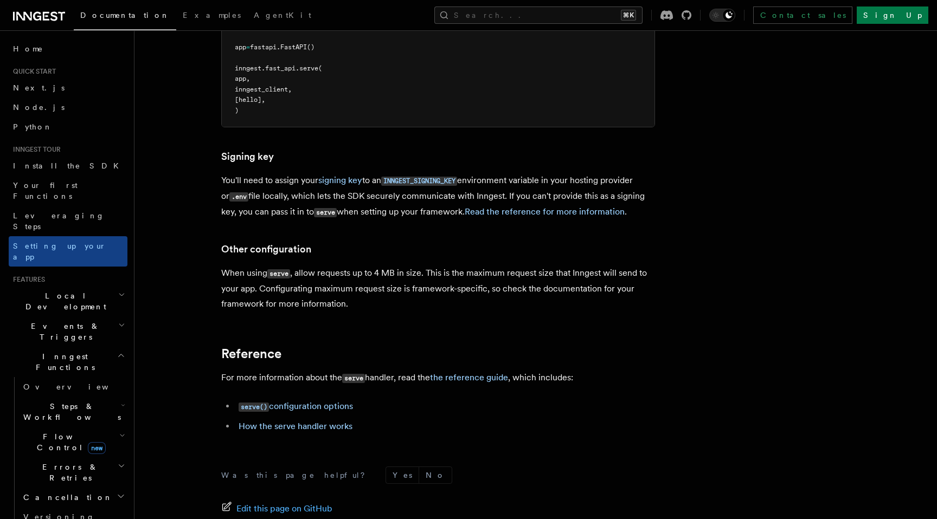
scroll to position [727, 0]
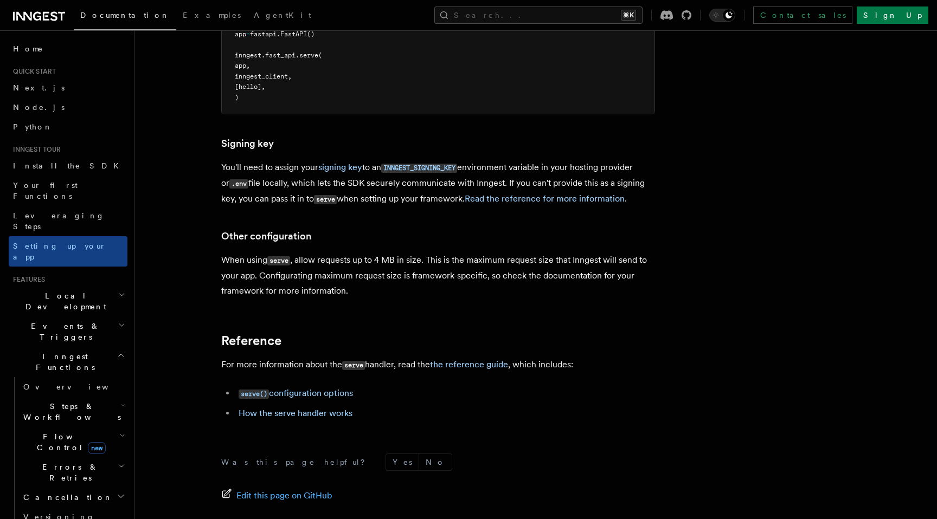
click at [256, 253] on p "When using serve , allow requests up to 4 MB in size. This is the maximum reque…" at bounding box center [438, 276] width 434 height 46
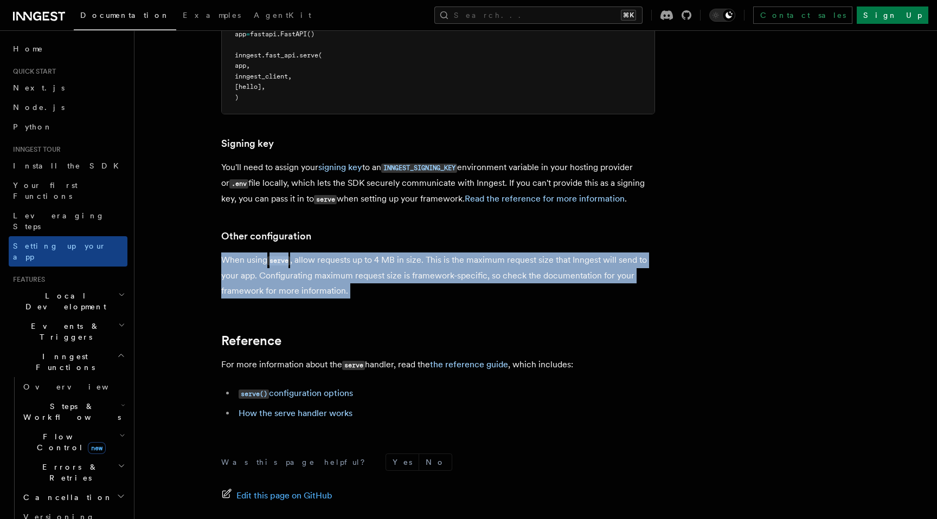
click at [256, 253] on p "When using serve , allow requests up to 4 MB in size. This is the maximum reque…" at bounding box center [438, 276] width 434 height 46
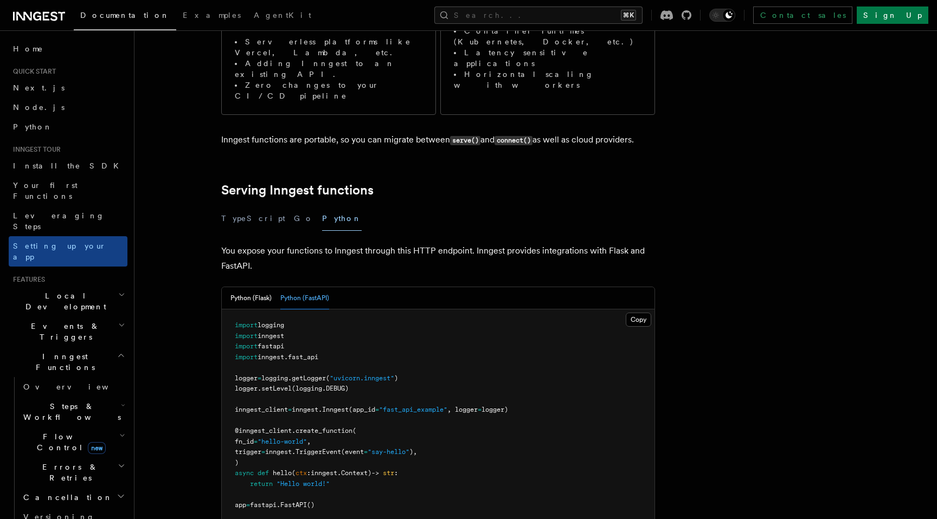
scroll to position [255, 0]
click at [65, 236] on link "Setting up your app" at bounding box center [68, 251] width 119 height 30
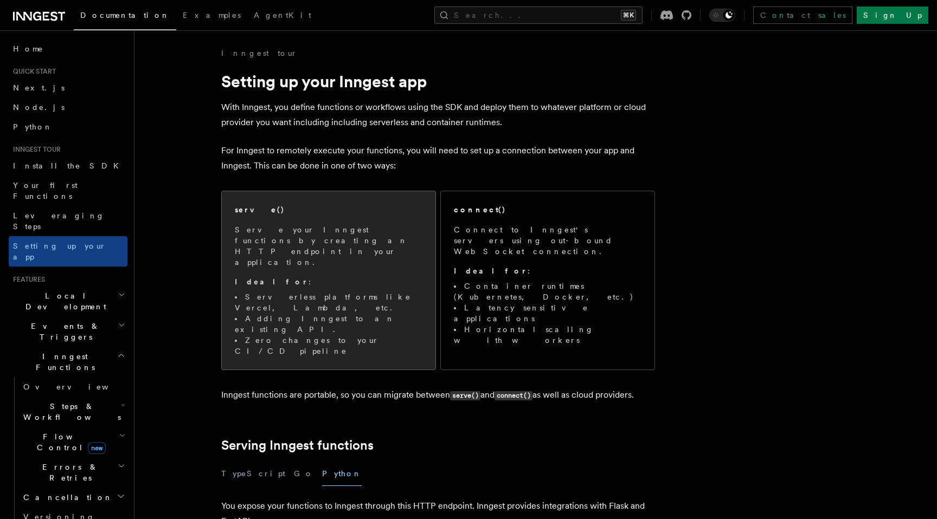
click at [323, 225] on p "Serve your Inngest functions by creating an HTTP endpoint in your application." at bounding box center [329, 245] width 188 height 43
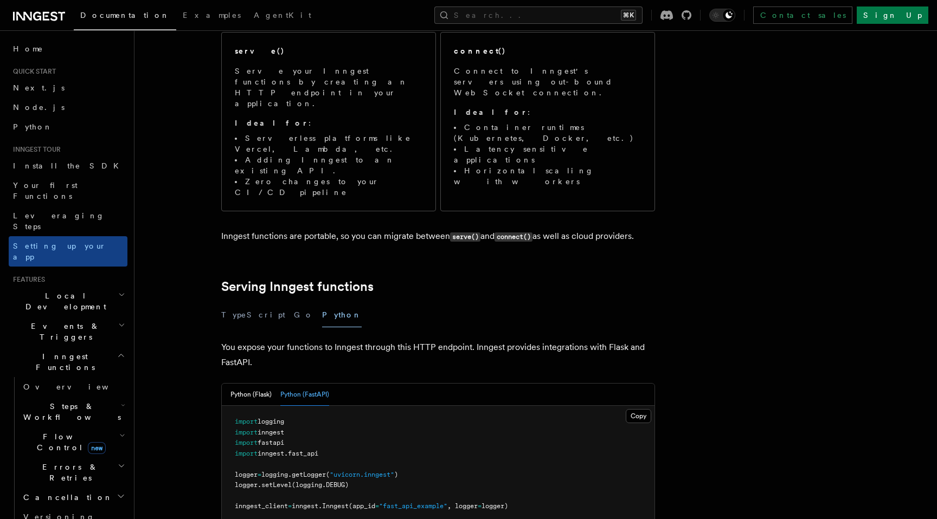
scroll to position [86, 0]
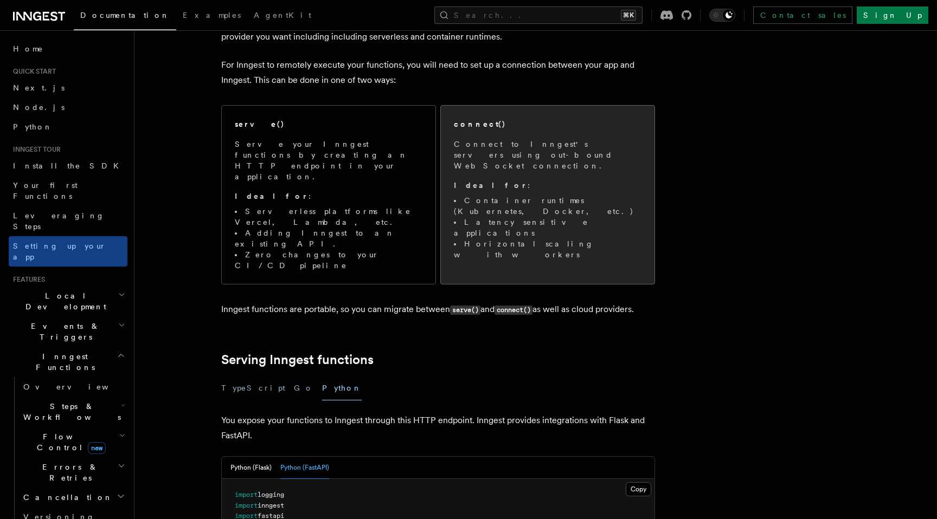
click at [466, 181] on strong "Ideal for" at bounding box center [491, 185] width 74 height 9
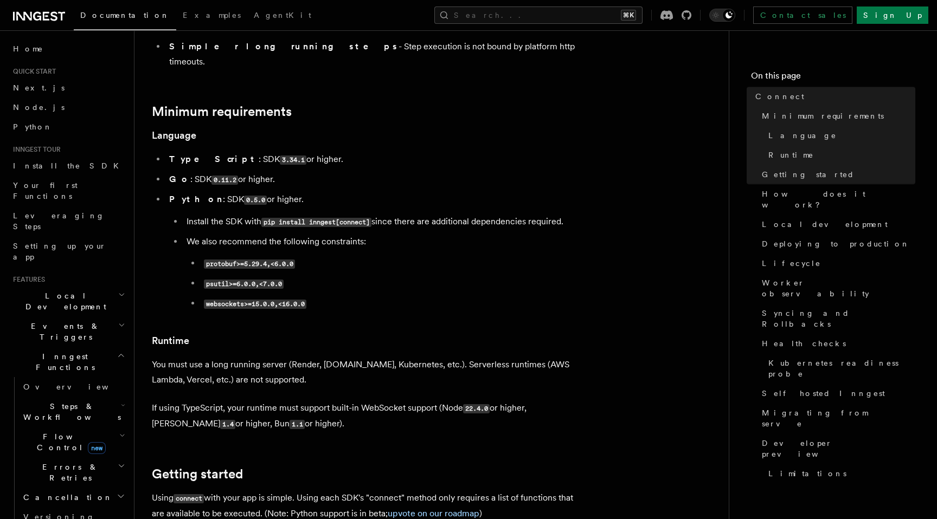
scroll to position [307, 0]
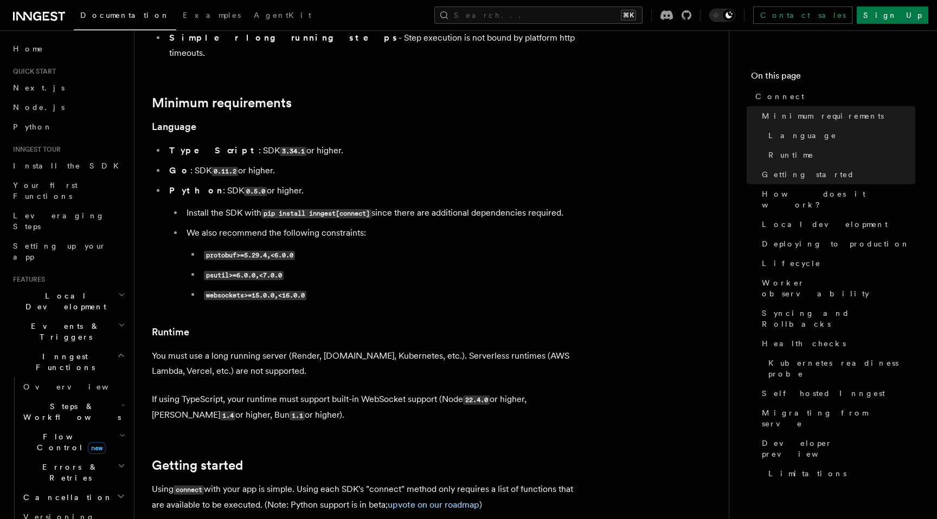
click at [310, 349] on p "You must use a long running server (Render, Fly.io, Kubernetes, etc.). Serverle…" at bounding box center [369, 364] width 434 height 30
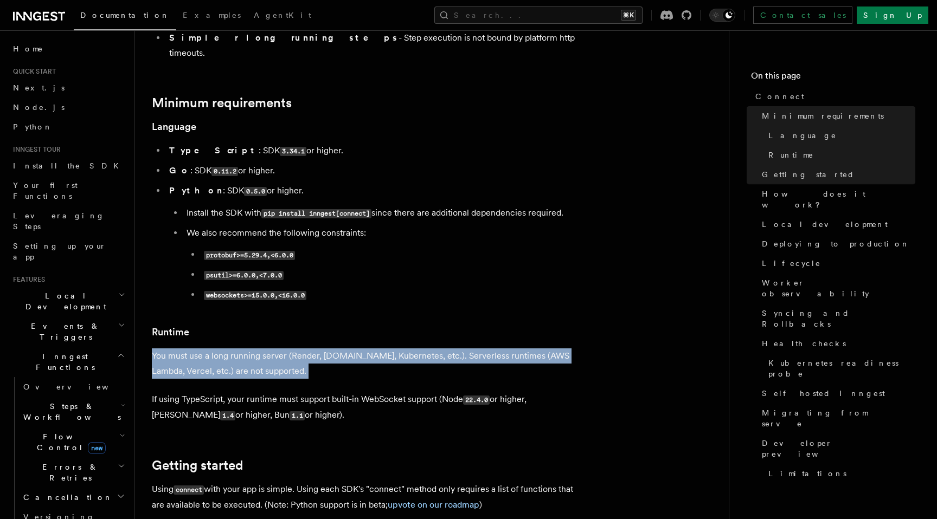
click at [310, 349] on p "You must use a long running server (Render, Fly.io, Kubernetes, etc.). Serverle…" at bounding box center [369, 364] width 434 height 30
click at [309, 349] on p "You must use a long running server (Render, Fly.io, Kubernetes, etc.). Serverle…" at bounding box center [369, 364] width 434 height 30
drag, startPoint x: 309, startPoint y: 331, endPoint x: 156, endPoint y: 293, distance: 158.1
click at [156, 325] on link "Runtime" at bounding box center [170, 332] width 37 height 15
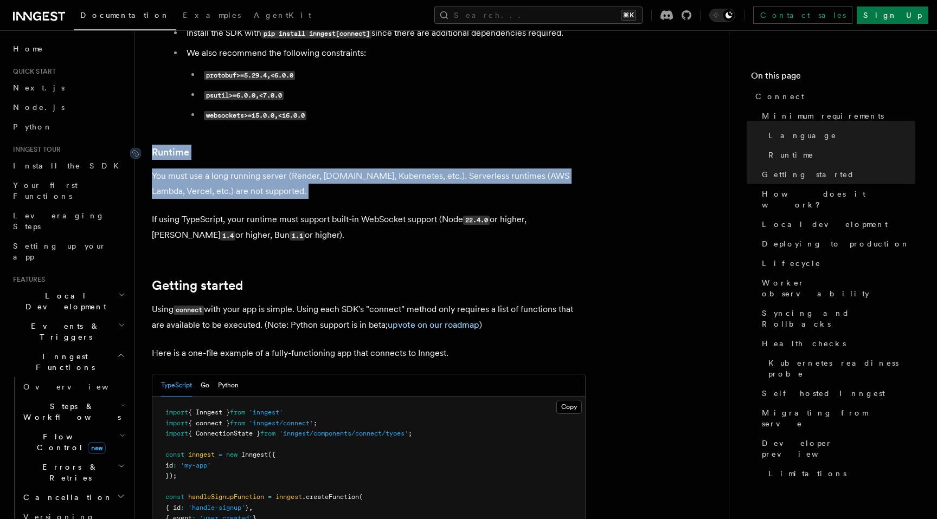
scroll to position [537, 0]
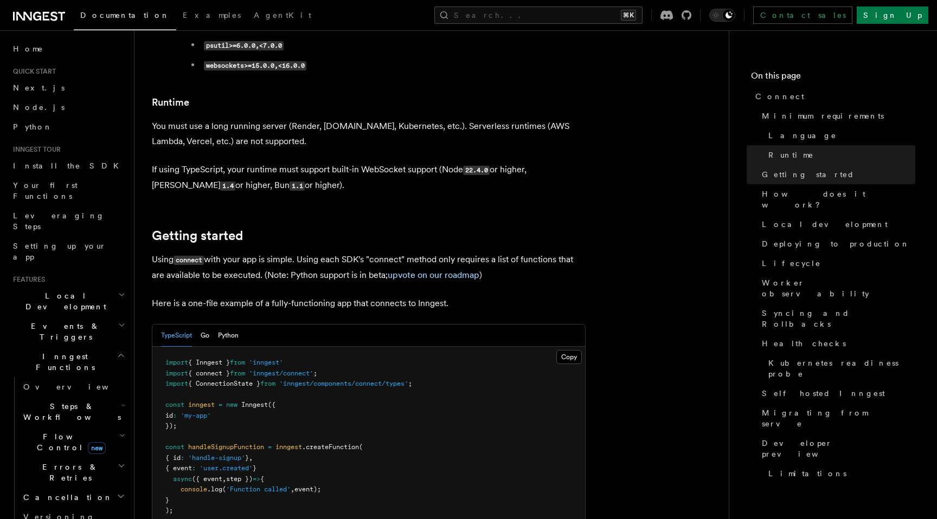
click at [219, 252] on p "Using connect with your app is simple. Using each SDK's "connect" method only r…" at bounding box center [369, 267] width 434 height 31
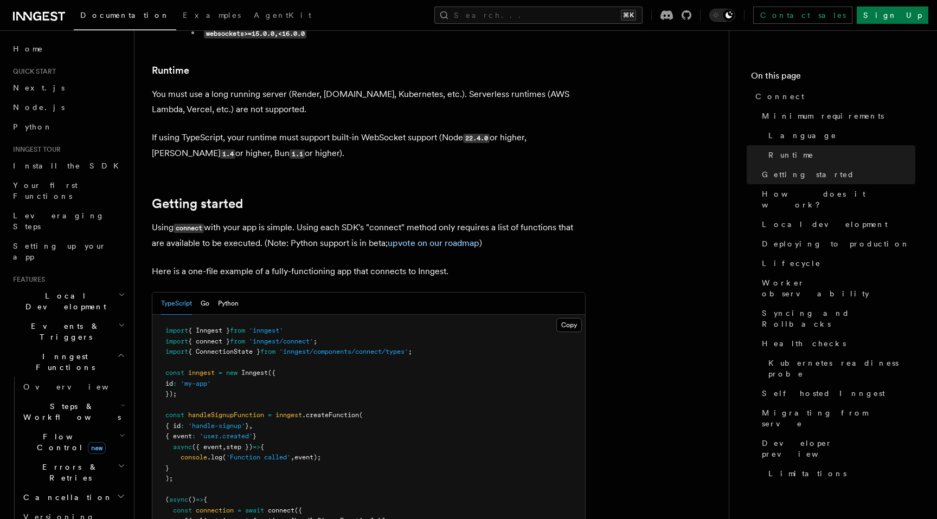
scroll to position [593, 0]
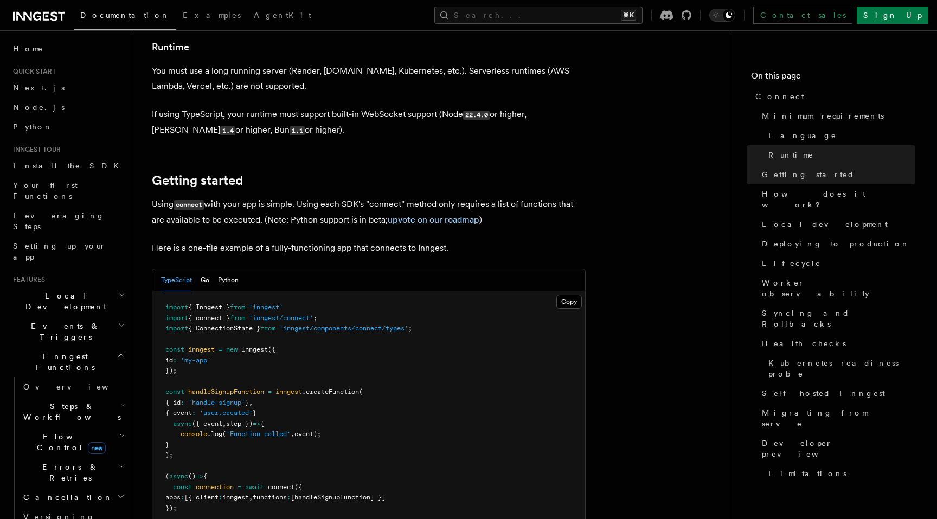
click at [429, 215] on link "upvote on our roadmap" at bounding box center [434, 220] width 92 height 10
click at [211, 197] on p "Using connect with your app is simple. Using each SDK's "connect" method only r…" at bounding box center [369, 212] width 434 height 31
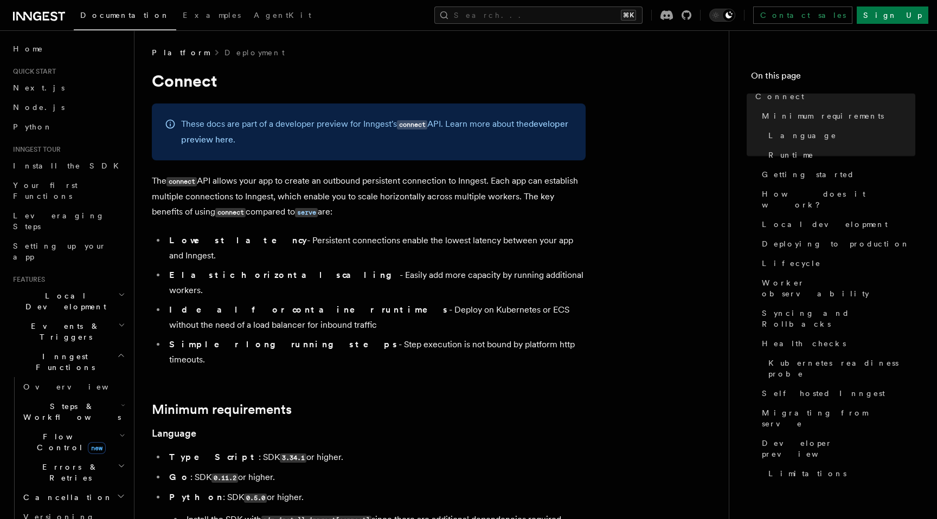
scroll to position [0, 0]
click at [285, 221] on p "The connect API allows your app to create an outbound persistent connection to …" at bounding box center [369, 197] width 434 height 47
click at [295, 218] on code "serve" at bounding box center [306, 213] width 23 height 9
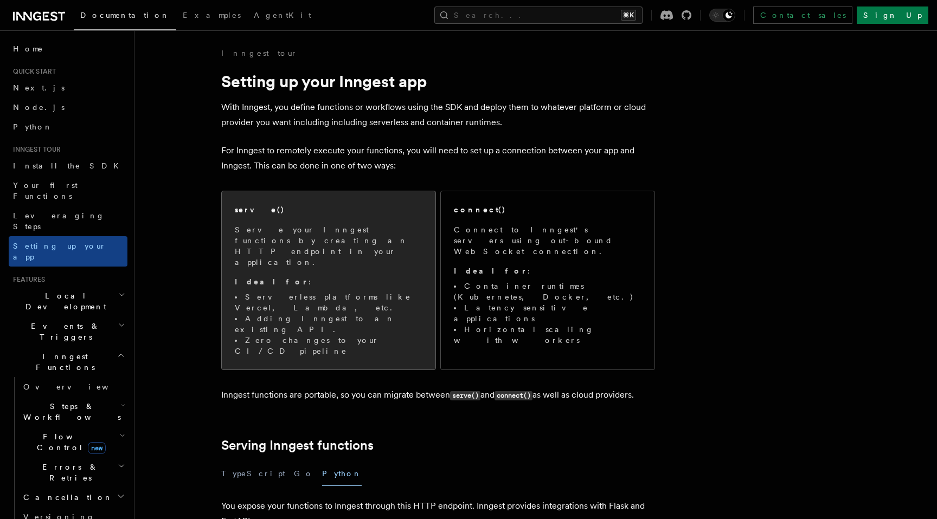
click at [258, 253] on span "Serve your Inngest functions by creating an HTTP endpoint in your application. …" at bounding box center [329, 290] width 188 height 132
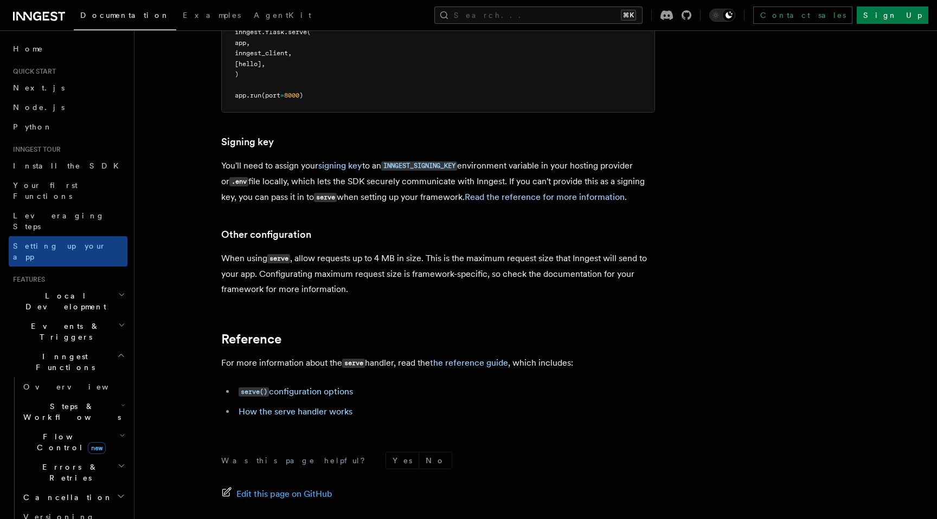
scroll to position [774, 0]
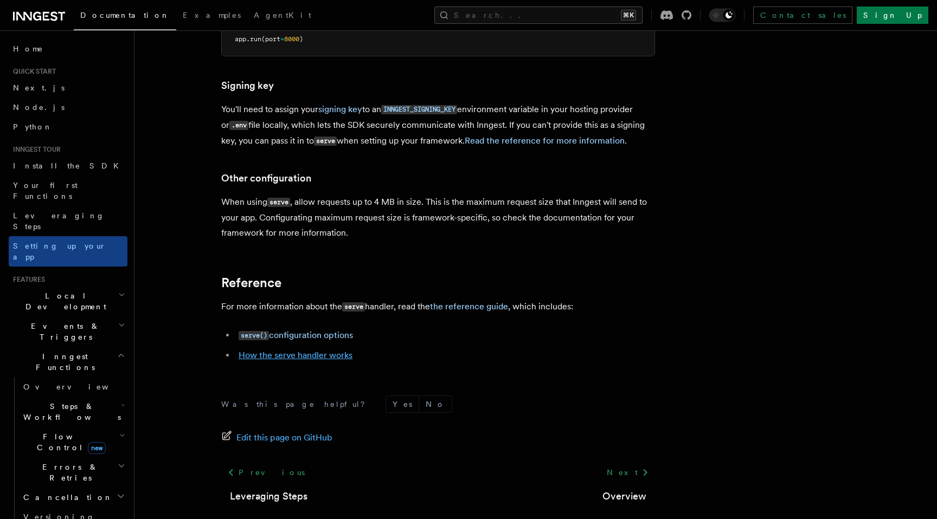
click at [299, 350] on link "How the serve handler works" at bounding box center [296, 355] width 114 height 10
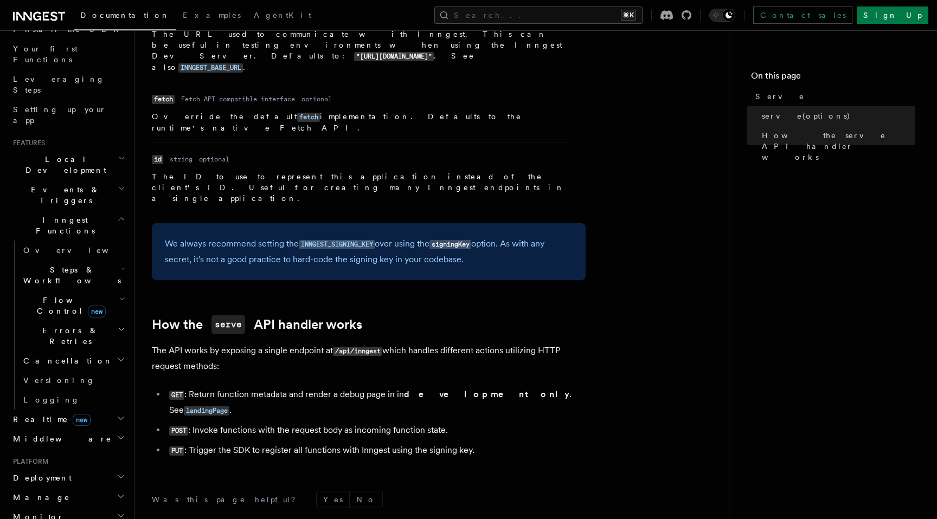
scroll to position [136, 0]
click at [48, 474] on span "Deployment" at bounding box center [40, 479] width 63 height 11
click at [49, 493] on span "Overview" at bounding box center [79, 498] width 112 height 11
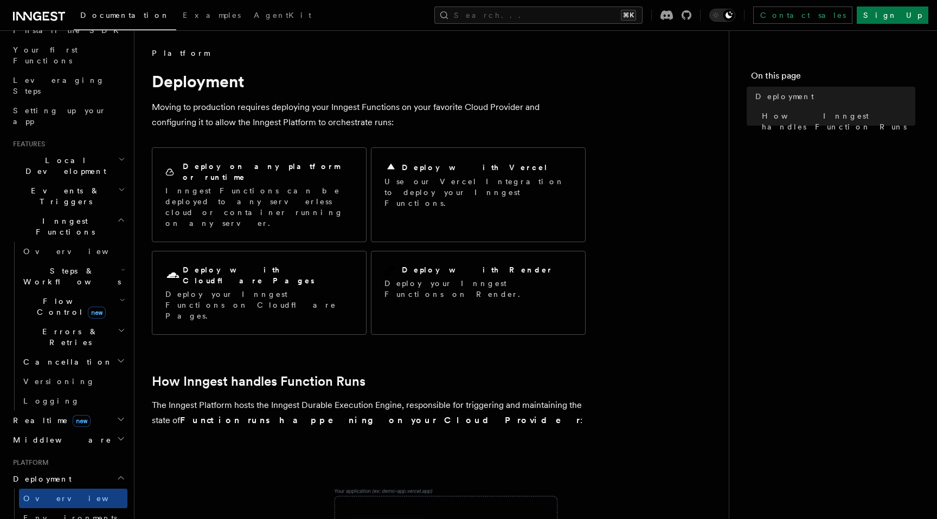
scroll to position [19, 0]
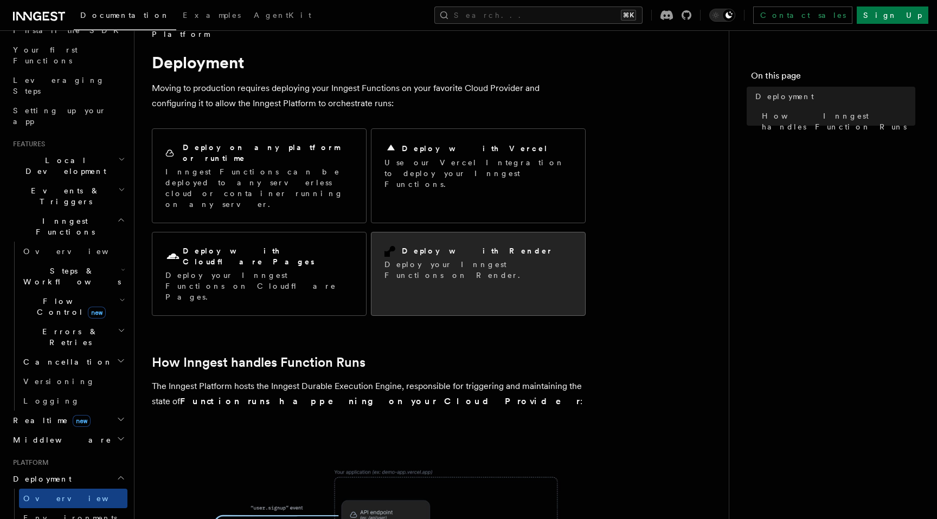
click at [385, 245] on div "Deploy with Render Deploy your Inngest Functions on Render." at bounding box center [478, 263] width 214 height 61
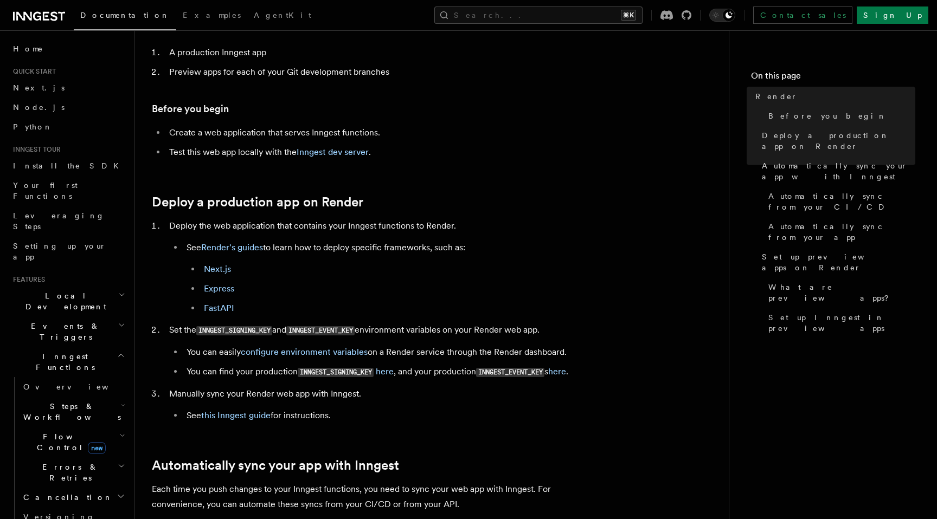
scroll to position [156, 0]
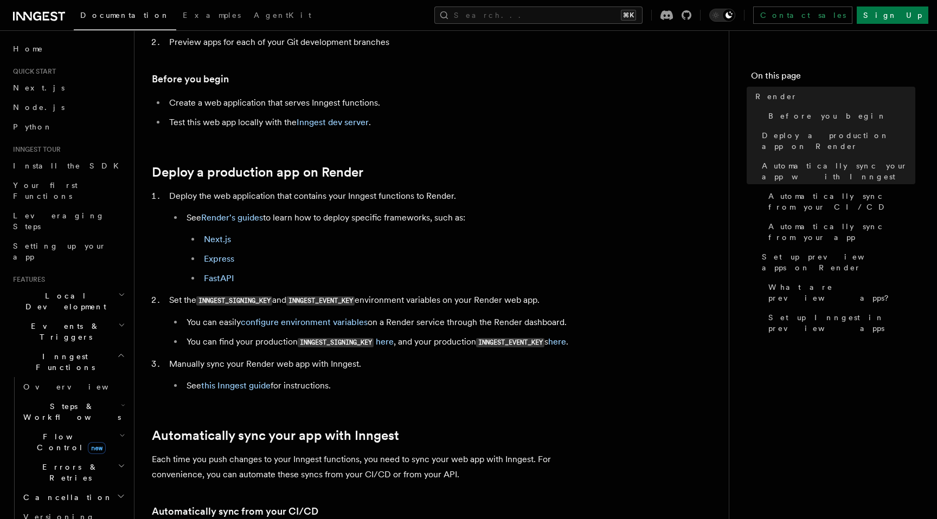
click at [217, 304] on code "INNGEST_SIGNING_KEY" at bounding box center [234, 301] width 76 height 9
click at [367, 311] on li "Set the INNGEST_SIGNING_KEY and INNGEST_EVENT_KEY environment variables on your…" at bounding box center [376, 321] width 420 height 57
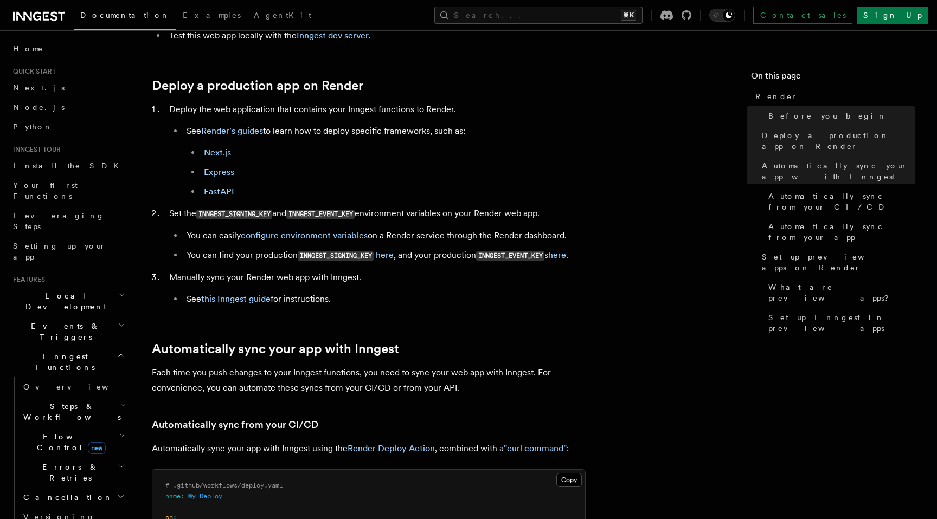
scroll to position [245, 0]
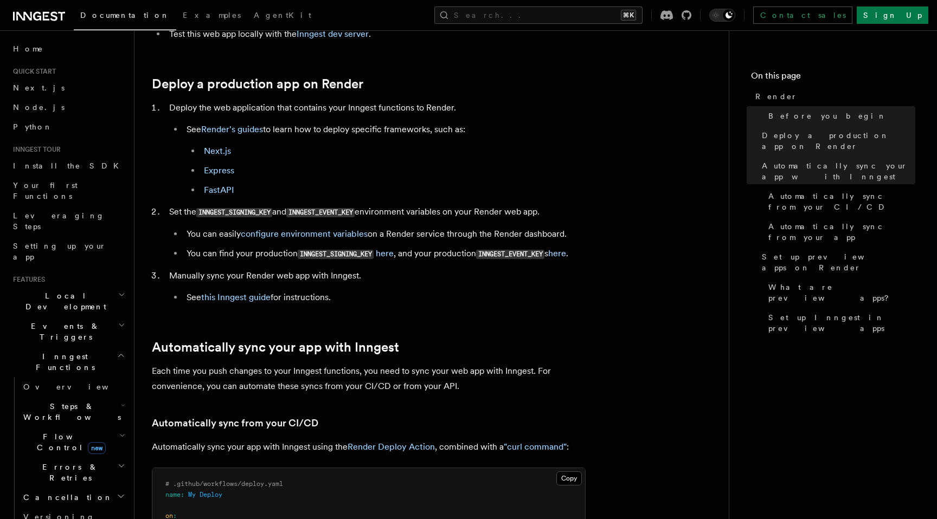
click at [332, 274] on li "Manually sync your Render web app with Inngest. See this Inngest guide for inst…" at bounding box center [376, 286] width 420 height 37
click at [336, 301] on li "See this Inngest guide for instructions." at bounding box center [384, 297] width 402 height 15
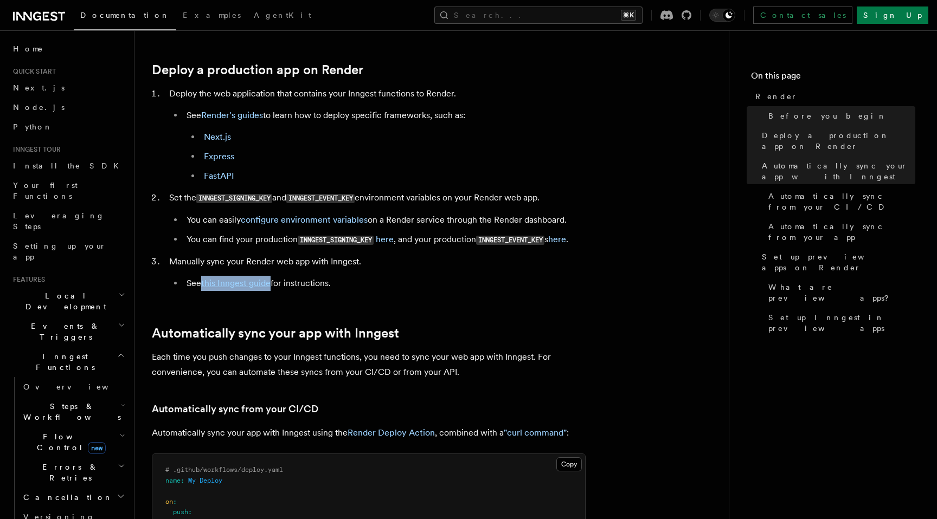
click at [463, 229] on ul "You can easily configure environment variables on a Render service through the …" at bounding box center [377, 230] width 416 height 35
click at [471, 219] on li "You can easily configure environment variables on a Render service through the …" at bounding box center [384, 220] width 402 height 15
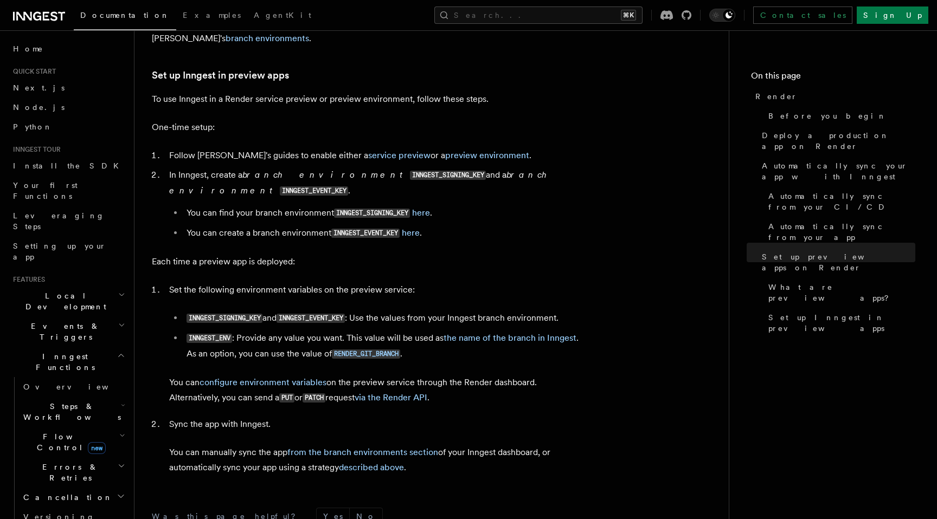
scroll to position [1941, 0]
